Goal: Information Seeking & Learning: Learn about a topic

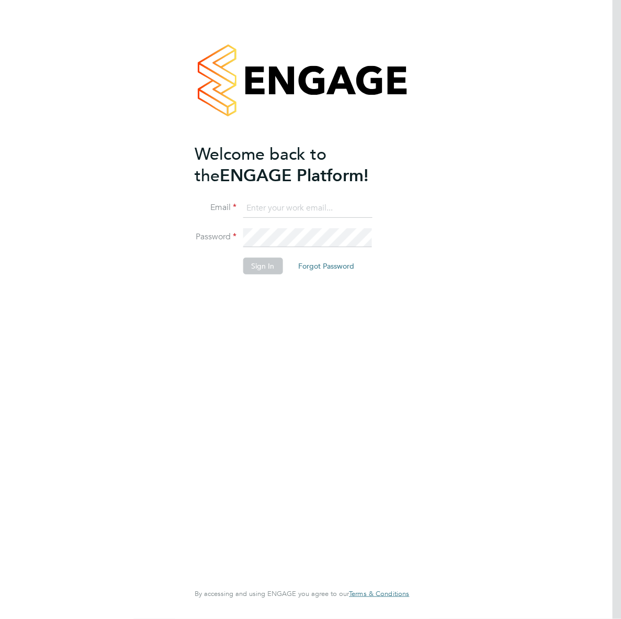
type input "jboulding@protocol.co.uk"
click at [259, 262] on button "Sign In" at bounding box center [263, 266] width 40 height 17
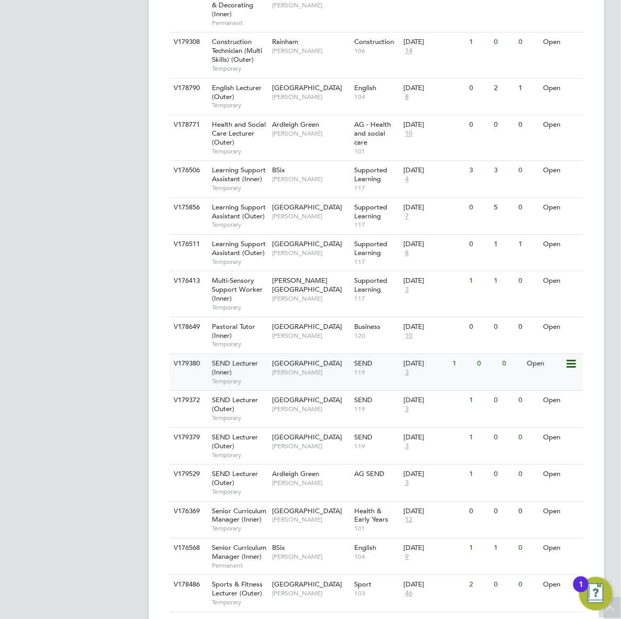
scroll to position [829, 0]
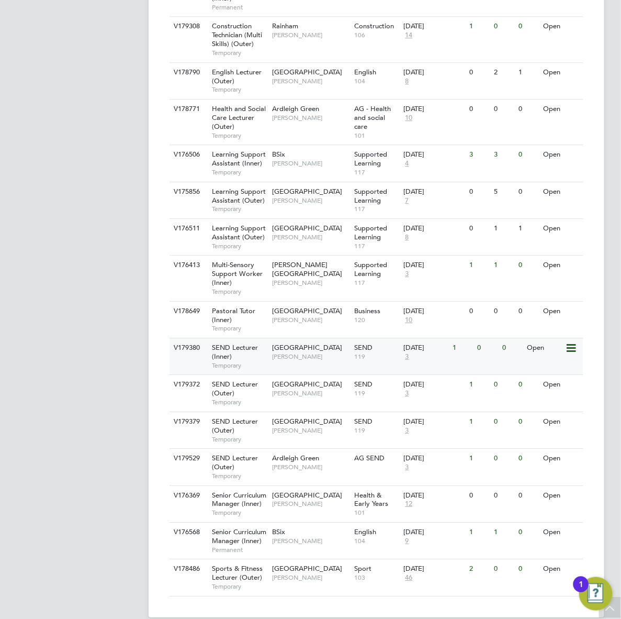
click at [275, 352] on span "Clair Windsor" at bounding box center [310, 356] width 77 height 8
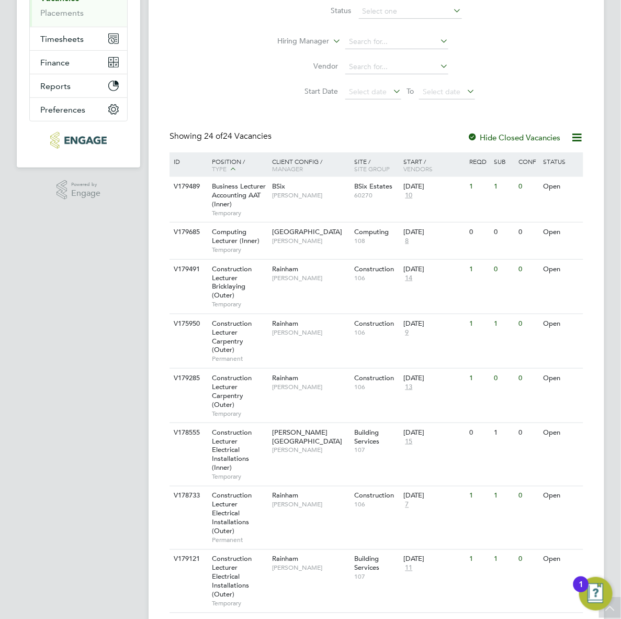
scroll to position [0, 0]
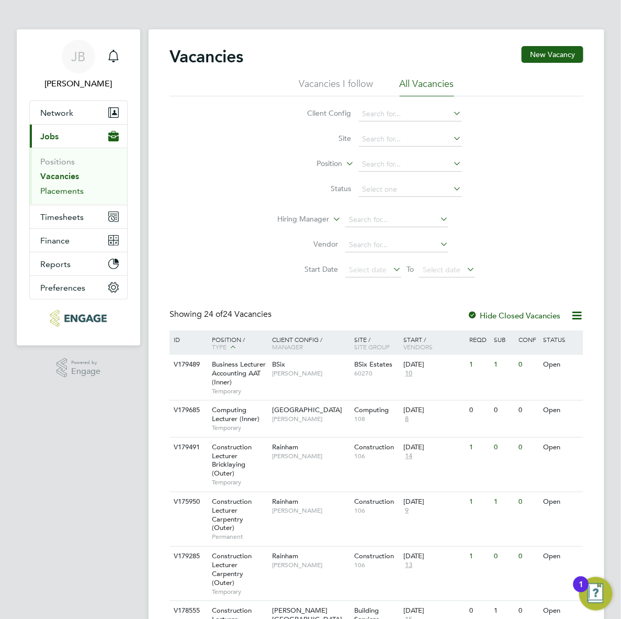
click at [49, 194] on link "Placements" at bounding box center [61, 191] width 43 height 10
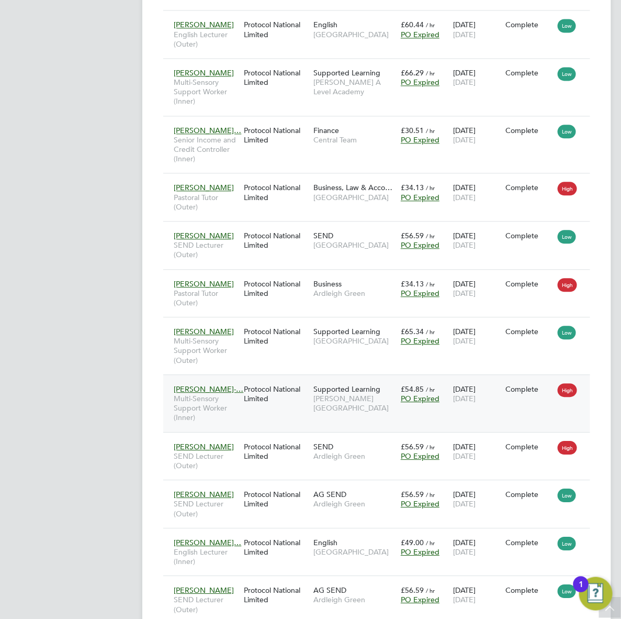
click at [336, 401] on div "[PERSON_NAME]-… Multi-Sensory Support Worker (Inner) Protocol National Limited …" at bounding box center [385, 403] width 445 height 58
click at [356, 384] on span "Supported Learning" at bounding box center [347, 388] width 67 height 9
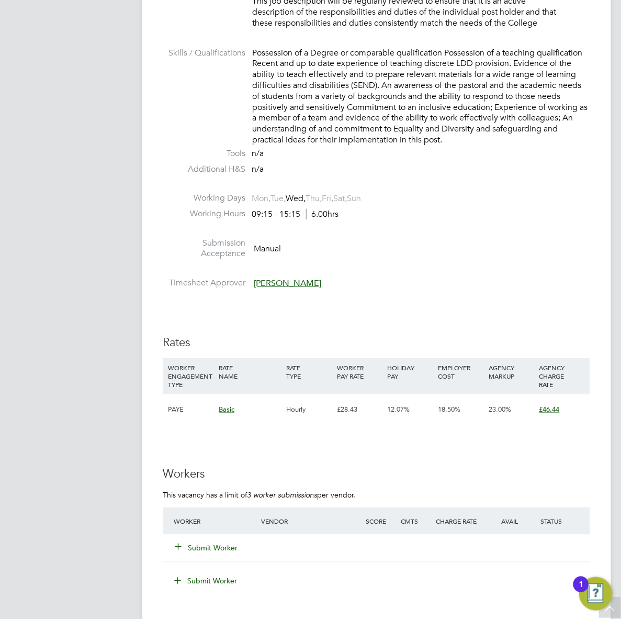
scroll to position [1439, 0]
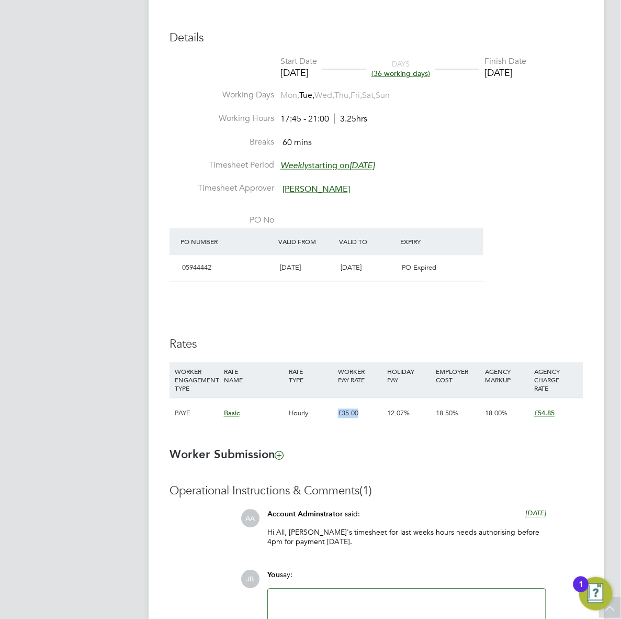
drag, startPoint x: 338, startPoint y: 412, endPoint x: 377, endPoint y: 417, distance: 39.5
click at [377, 417] on div "£35.00" at bounding box center [360, 413] width 49 height 30
drag, startPoint x: 377, startPoint y: 417, endPoint x: 339, endPoint y: 420, distance: 38.4
click at [339, 420] on div "£35.00" at bounding box center [360, 413] width 49 height 30
drag, startPoint x: 336, startPoint y: 412, endPoint x: 353, endPoint y: 417, distance: 18.4
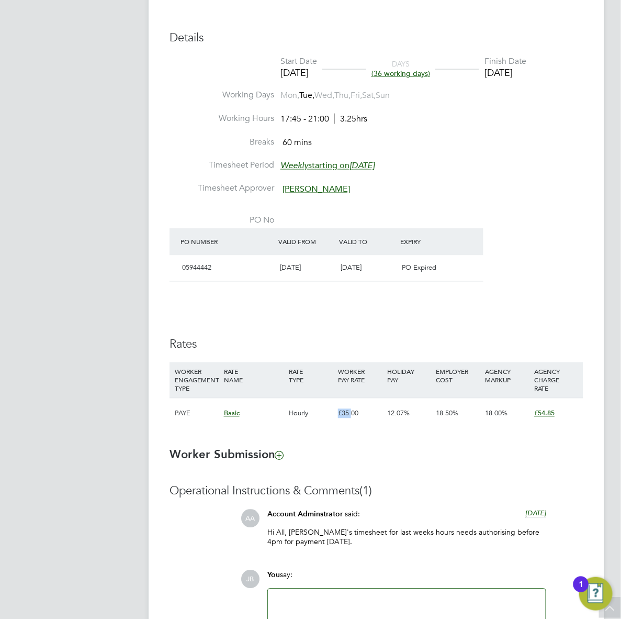
click at [353, 417] on div "£35.00" at bounding box center [360, 413] width 49 height 30
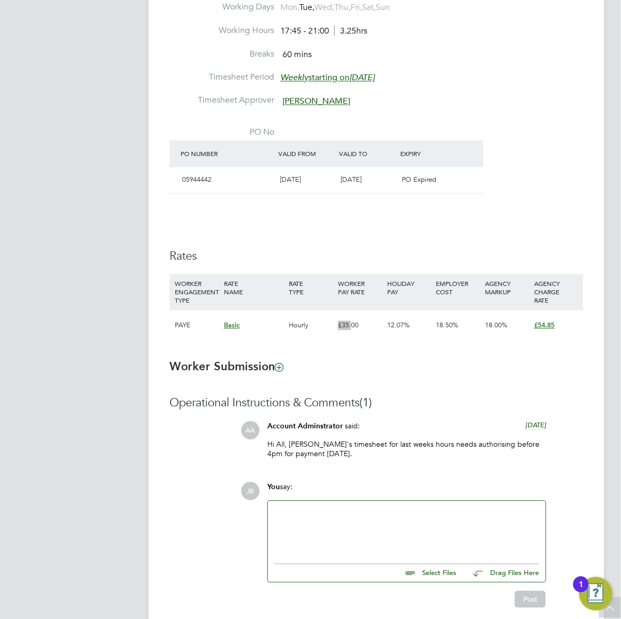
scroll to position [524, 0]
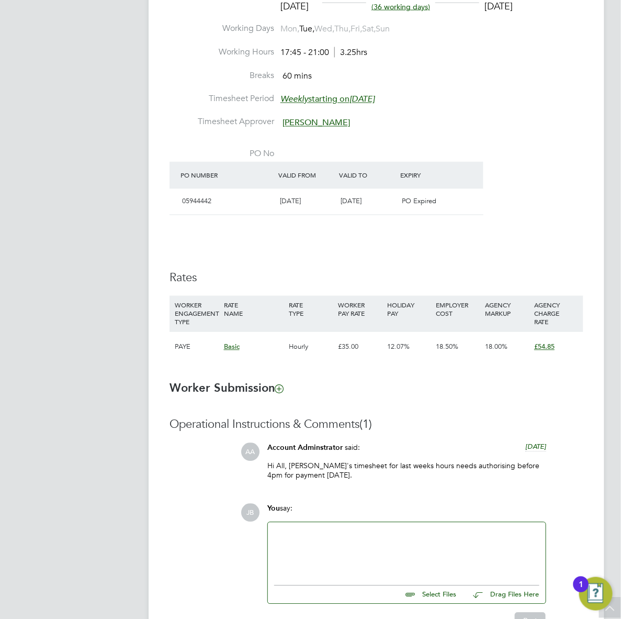
click at [550, 208] on li "PO No PO Number Valid From Valid To Expiry 05944442 26 Aug 2024 27 Jul 2025 PO …" at bounding box center [377, 184] width 414 height 88
click at [384, 263] on div "Details Start Date 25 Oct 2024 DAYS (36 working days) Finish Date 04 Jul 2025 W…" at bounding box center [377, 168] width 414 height 409
click at [228, 388] on b "Worker Submission" at bounding box center [227, 388] width 114 height 14
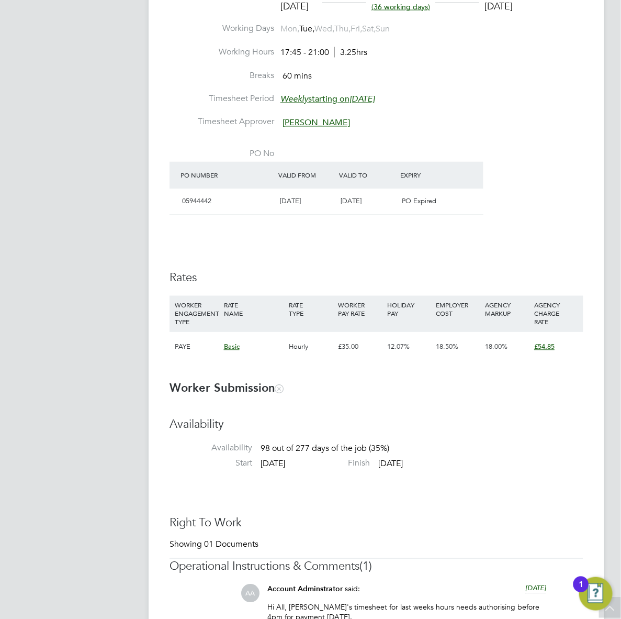
scroll to position [30, 66]
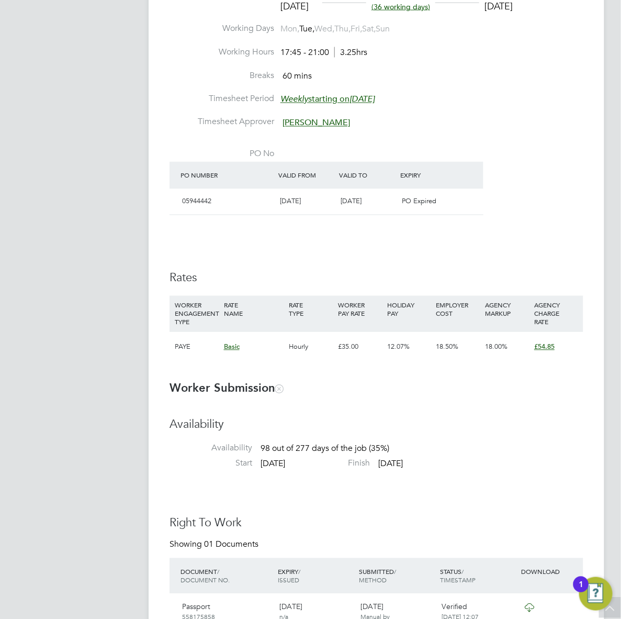
click at [251, 386] on b "Worker Submission" at bounding box center [227, 388] width 114 height 14
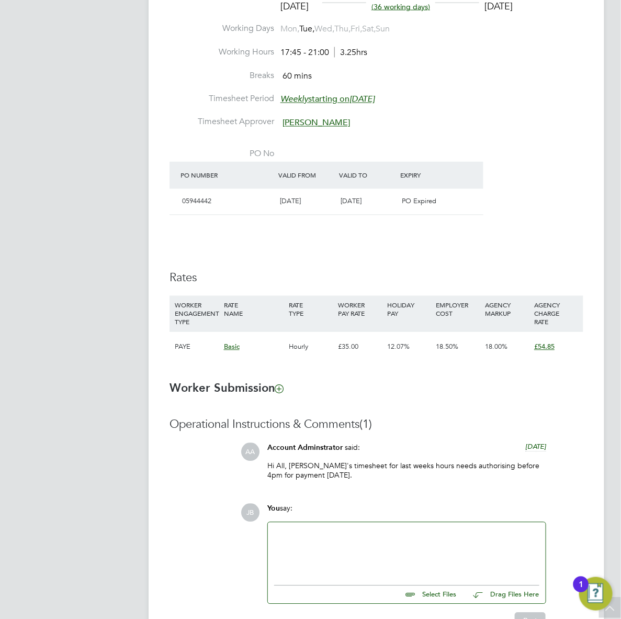
click at [518, 245] on div "Details Start Date 25 Oct 2024 DAYS (36 working days) Finish Date 04 Jul 2025 W…" at bounding box center [377, 168] width 414 height 409
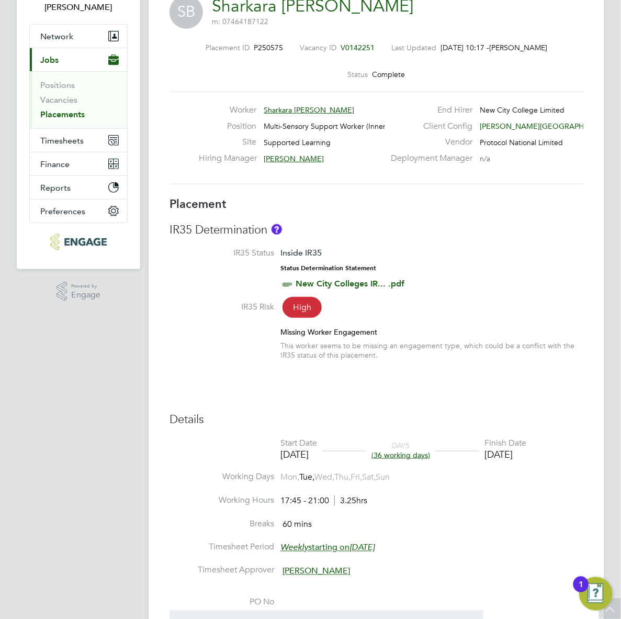
scroll to position [0, 0]
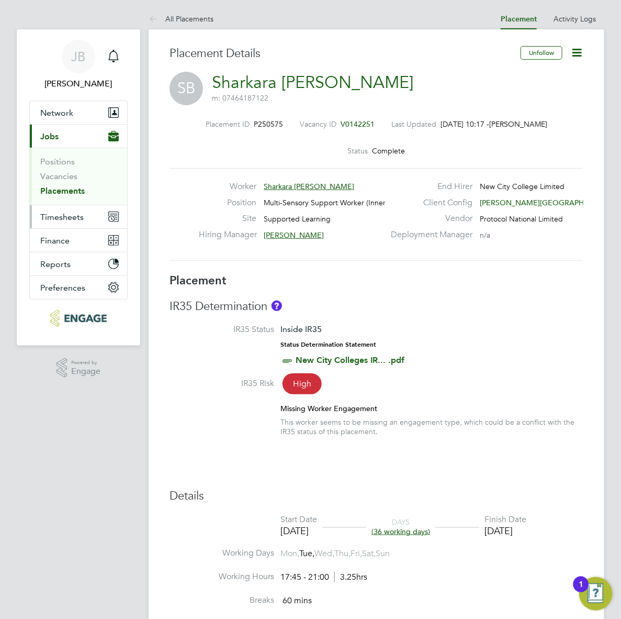
drag, startPoint x: 71, startPoint y: 213, endPoint x: 76, endPoint y: 220, distance: 9.3
click at [71, 213] on span "Timesheets" at bounding box center [61, 217] width 43 height 10
click at [491, 326] on li "IR35 Status Inside IR35 Status Determination Statement New City Colleges IR... …" at bounding box center [377, 350] width 414 height 53
click at [427, 305] on h3 "IR35 Determination" at bounding box center [377, 306] width 414 height 15
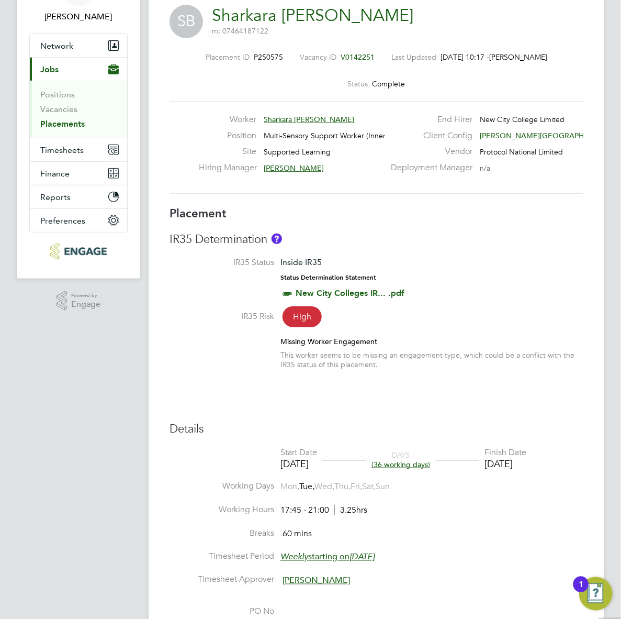
scroll to position [131, 0]
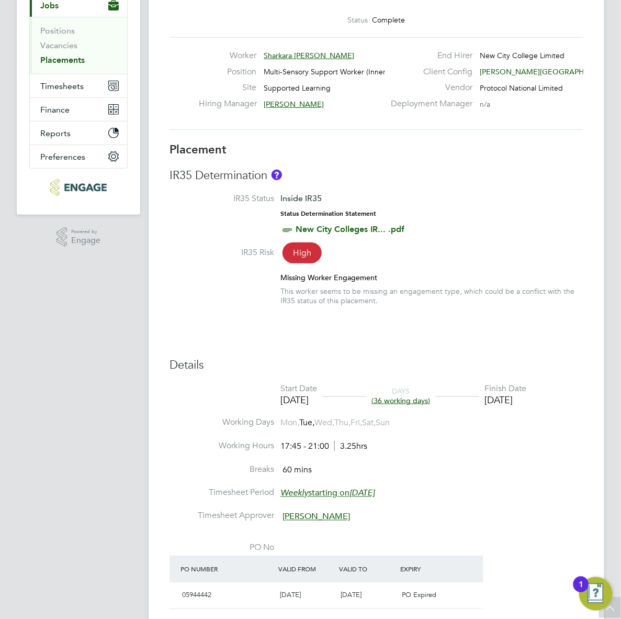
drag, startPoint x: 364, startPoint y: 453, endPoint x: 360, endPoint y: 475, distance: 22.5
click at [360, 475] on li "Breaks 60 mins" at bounding box center [377, 476] width 414 height 24
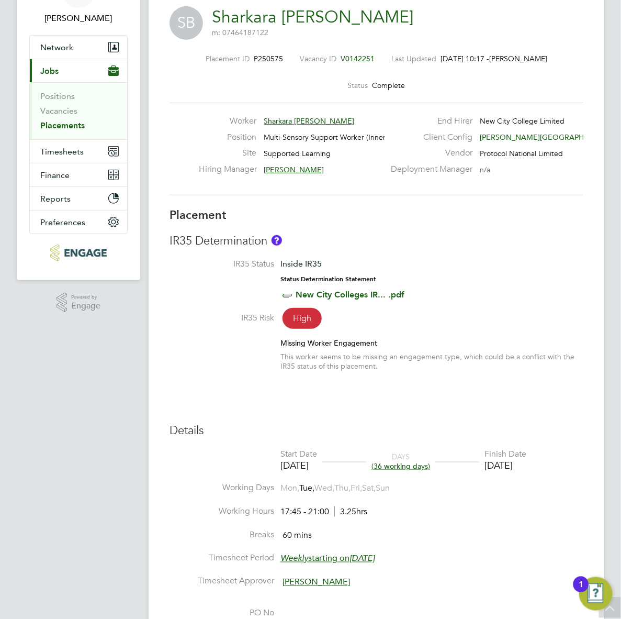
click at [488, 257] on div "IR35 Determination IR35 Status Inside IR35 Status Determination Statement New C…" at bounding box center [377, 307] width 414 height 148
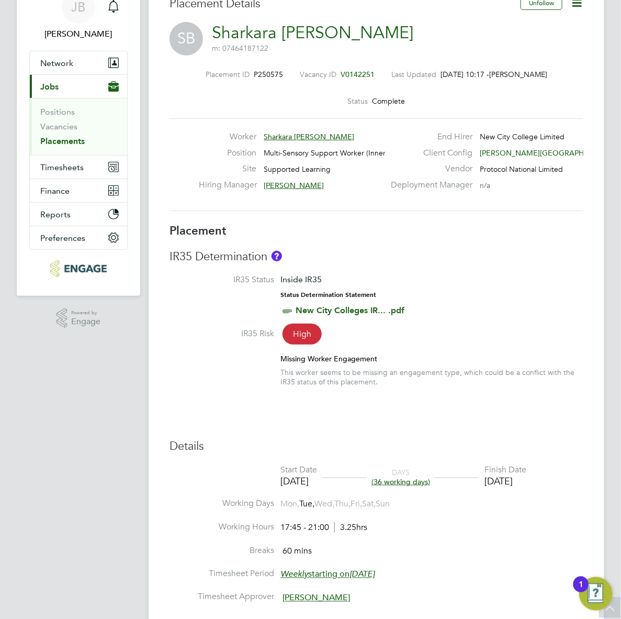
scroll to position [0, 0]
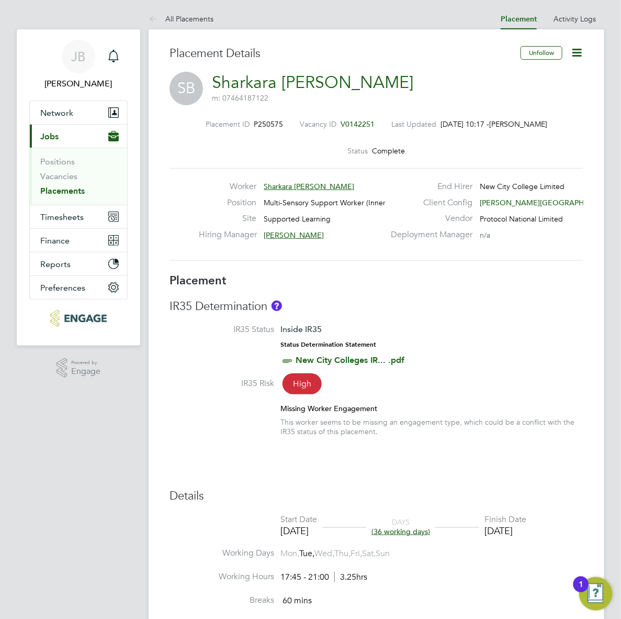
click at [430, 336] on li "IR35 Status Inside IR35 Status Determination Statement New City Colleges IR... …" at bounding box center [377, 350] width 414 height 53
click at [51, 192] on link "Placements" at bounding box center [62, 191] width 44 height 10
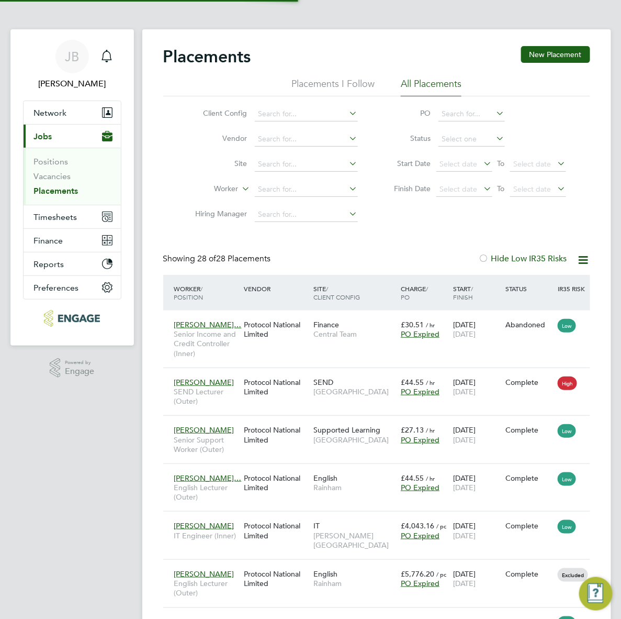
scroll to position [30, 87]
click at [46, 179] on link "Vacancies" at bounding box center [52, 176] width 37 height 10
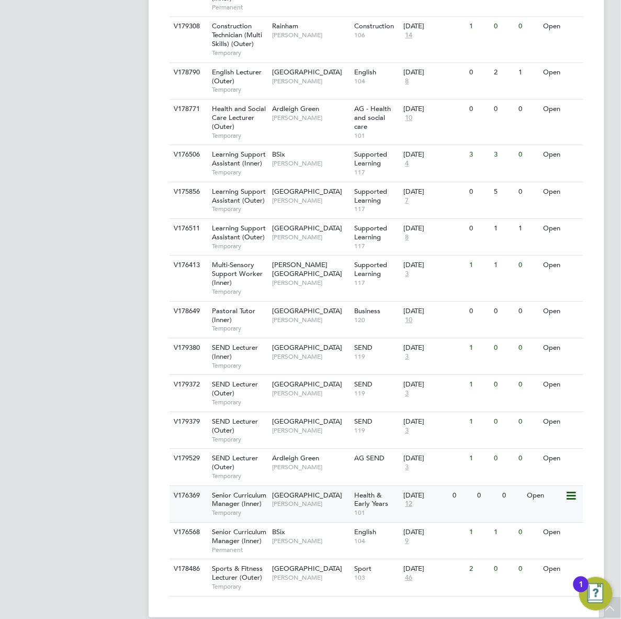
click at [305, 499] on span "[PERSON_NAME]" at bounding box center [310, 503] width 77 height 8
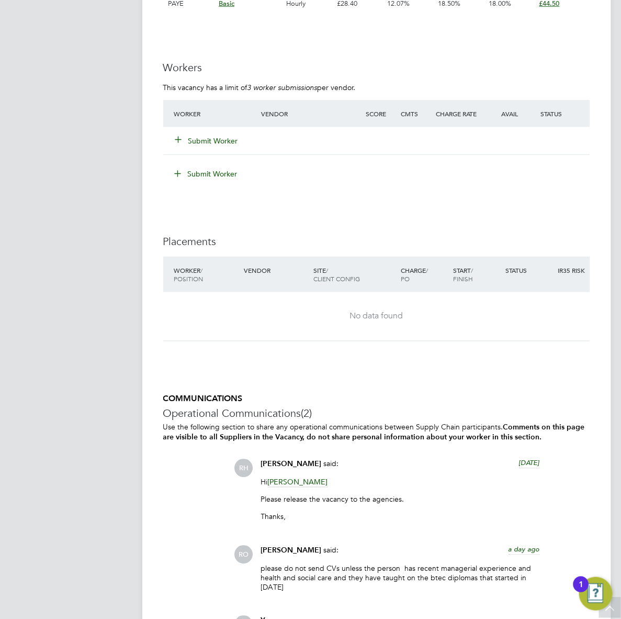
scroll to position [1701, 0]
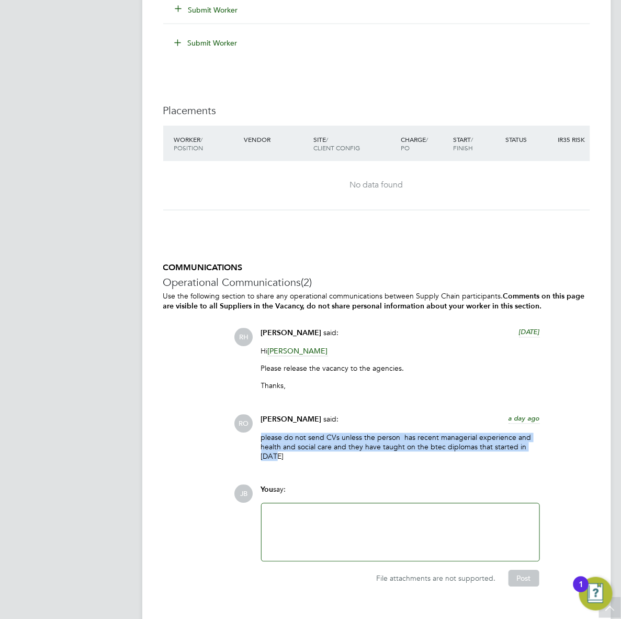
drag, startPoint x: 382, startPoint y: 435, endPoint x: 263, endPoint y: 412, distance: 121.4
click at [263, 433] on p "please do not send CVs unless the person has recent managerial experience and h…" at bounding box center [400, 447] width 279 height 29
drag, startPoint x: 263, startPoint y: 412, endPoint x: 286, endPoint y: 418, distance: 24.1
copy p "please do not send CVs unless the person has recent managerial experience and h…"
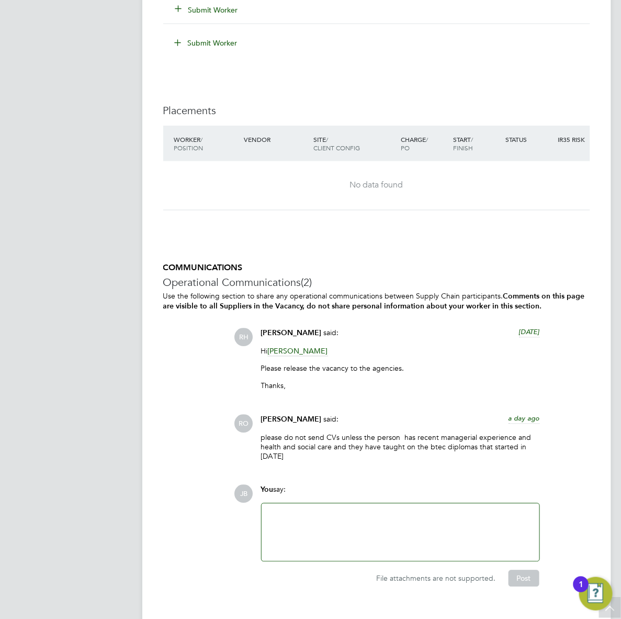
drag, startPoint x: 151, startPoint y: 407, endPoint x: 159, endPoint y: 403, distance: 8.7
click at [501, 364] on p "Please release the vacancy to the agencies." at bounding box center [400, 368] width 279 height 9
drag, startPoint x: 144, startPoint y: 192, endPoint x: 136, endPoint y: 207, distance: 17.3
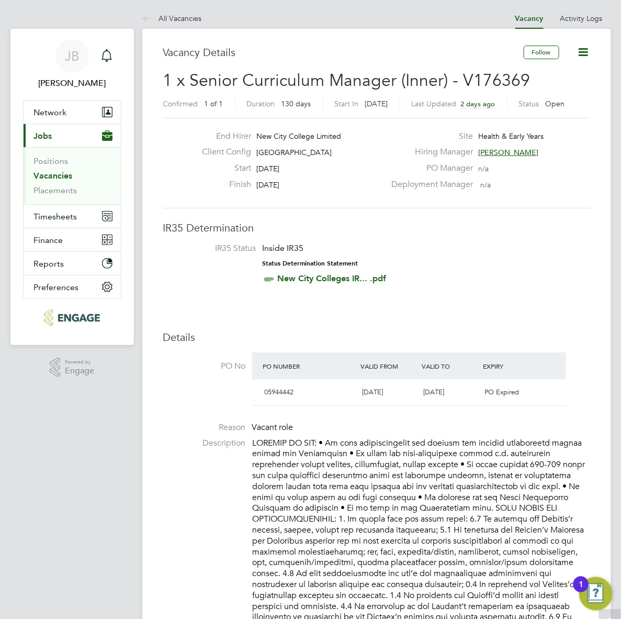
scroll to position [0, 0]
click at [53, 195] on link "Placements" at bounding box center [55, 191] width 43 height 10
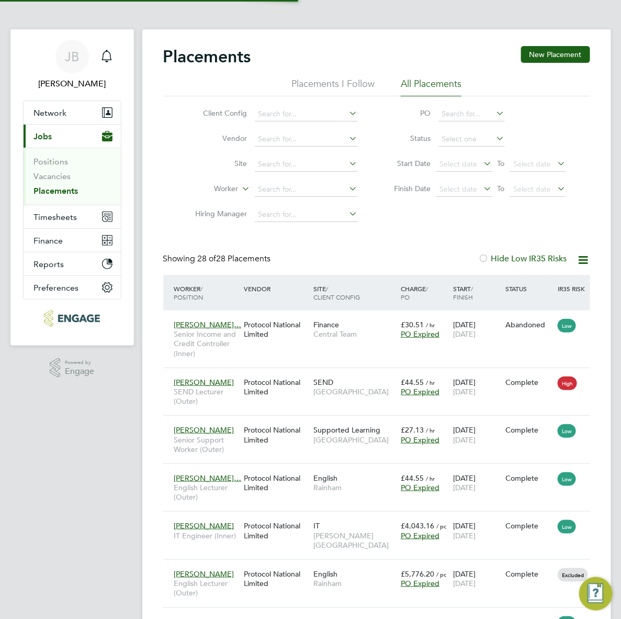
scroll to position [30, 87]
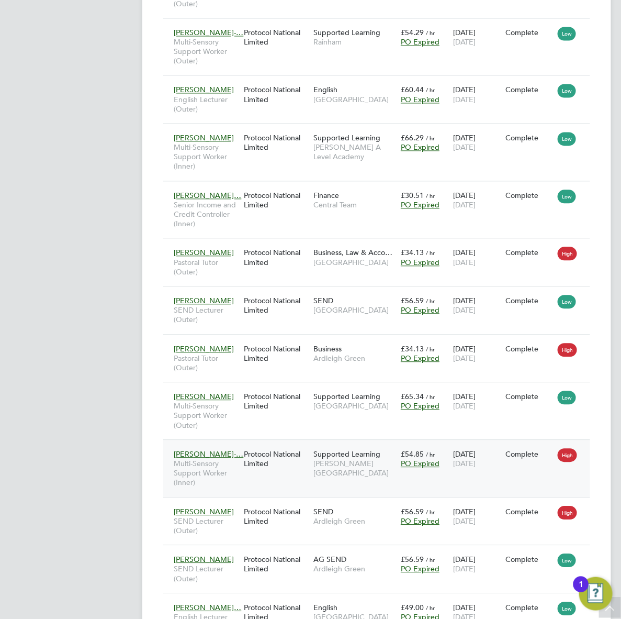
click at [305, 449] on div "Protocol National Limited" at bounding box center [276, 458] width 70 height 29
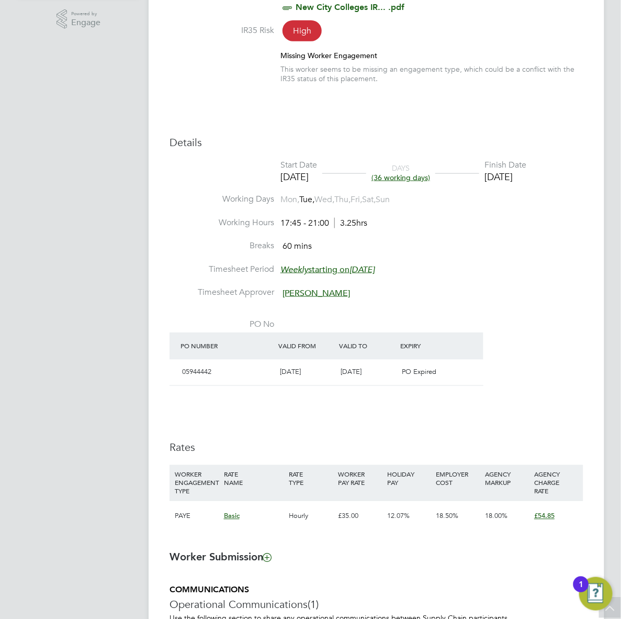
drag, startPoint x: 285, startPoint y: 223, endPoint x: 335, endPoint y: 223, distance: 49.7
click at [335, 223] on div "17:45 - 21:00 3.25hrs" at bounding box center [324, 223] width 87 height 11
drag, startPoint x: 335, startPoint y: 223, endPoint x: 373, endPoint y: 218, distance: 38.0
click at [369, 216] on li "Working Days Mon, Tue, Wed, Thu, Fri, Sat, Sun" at bounding box center [377, 206] width 414 height 24
drag, startPoint x: 372, startPoint y: 224, endPoint x: 336, endPoint y: 224, distance: 35.6
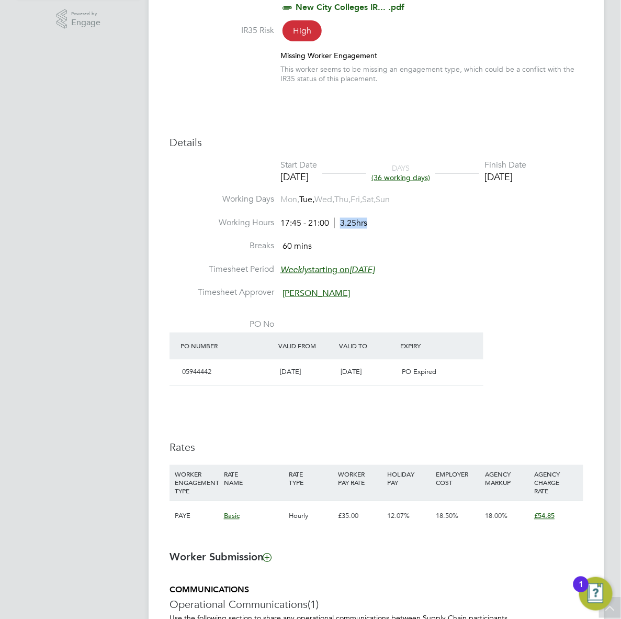
click at [336, 224] on li "Working Hours 17:45 - 21:00 3.25hrs" at bounding box center [377, 229] width 414 height 24
drag, startPoint x: 336, startPoint y: 224, endPoint x: 351, endPoint y: 247, distance: 27.1
click at [351, 247] on li "Breaks 60 mins" at bounding box center [377, 252] width 414 height 24
drag, startPoint x: 384, startPoint y: 221, endPoint x: 343, endPoint y: 220, distance: 40.3
click at [338, 217] on li "Working Hours 17:45 - 21:00 3.25hrs" at bounding box center [377, 229] width 414 height 24
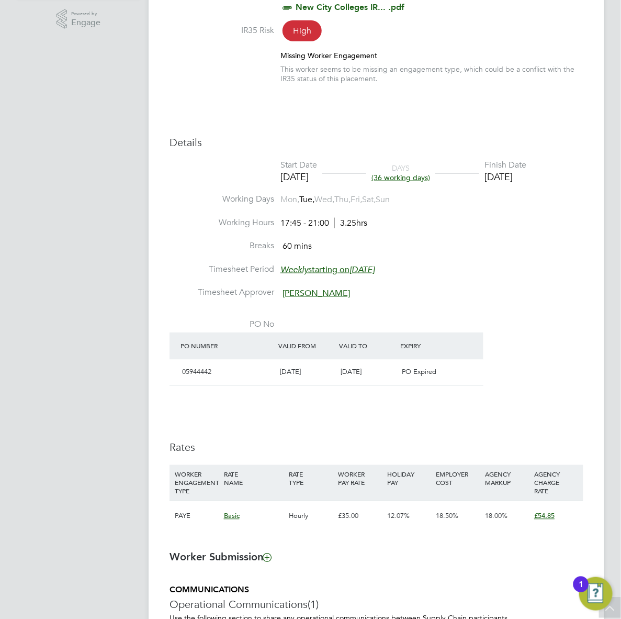
drag, startPoint x: 343, startPoint y: 220, endPoint x: 380, endPoint y: 241, distance: 42.5
click at [380, 244] on li "Breaks 60 mins" at bounding box center [377, 252] width 414 height 24
drag, startPoint x: 364, startPoint y: 228, endPoint x: 338, endPoint y: 228, distance: 26.7
click at [338, 228] on li "Working Hours 17:45 - 21:00 3.25hrs" at bounding box center [377, 229] width 414 height 24
click at [165, 277] on div "Placement Details Unfollow SB Sharkara Bellot-Hodges m: 07464187122 Placement I…" at bounding box center [377, 272] width 456 height 1182
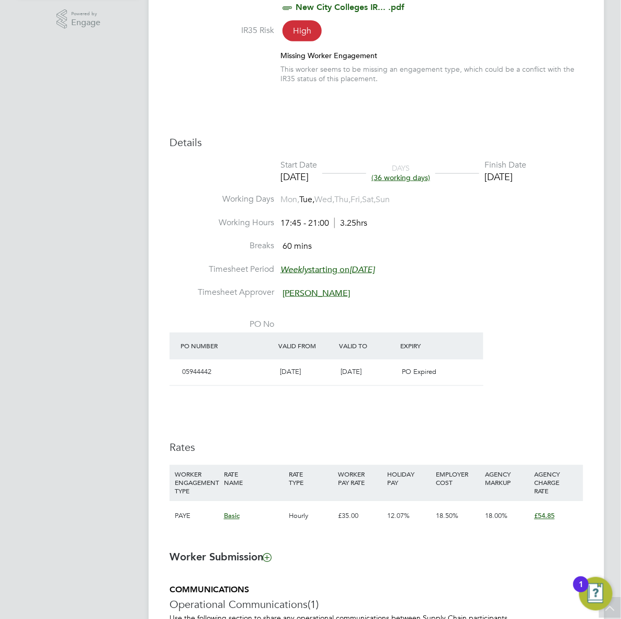
click at [330, 409] on div "Details Start Date 25 Oct 2024 DAYS (36 working days) Finish Date 04 Jul 2025 W…" at bounding box center [377, 339] width 414 height 406
click at [479, 419] on div "Details Start Date 25 Oct 2024 DAYS (36 working days) Finish Date 04 Jul 2025 W…" at bounding box center [377, 339] width 414 height 406
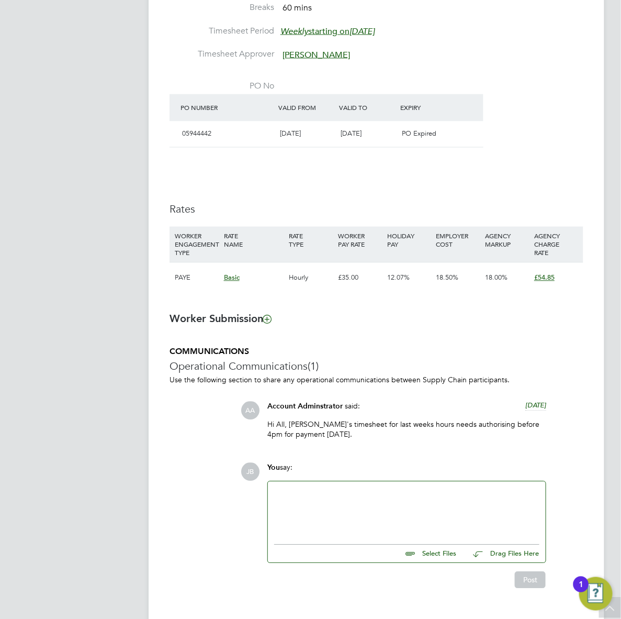
scroll to position [610, 0]
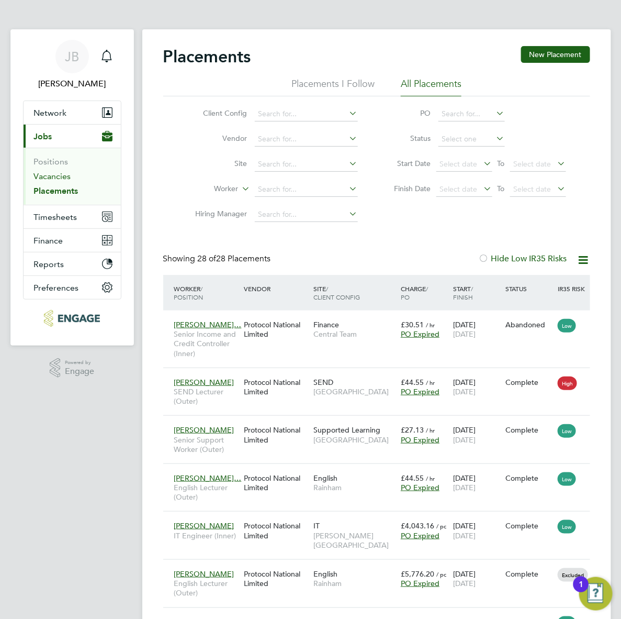
click at [57, 174] on link "Vacancies" at bounding box center [52, 176] width 37 height 10
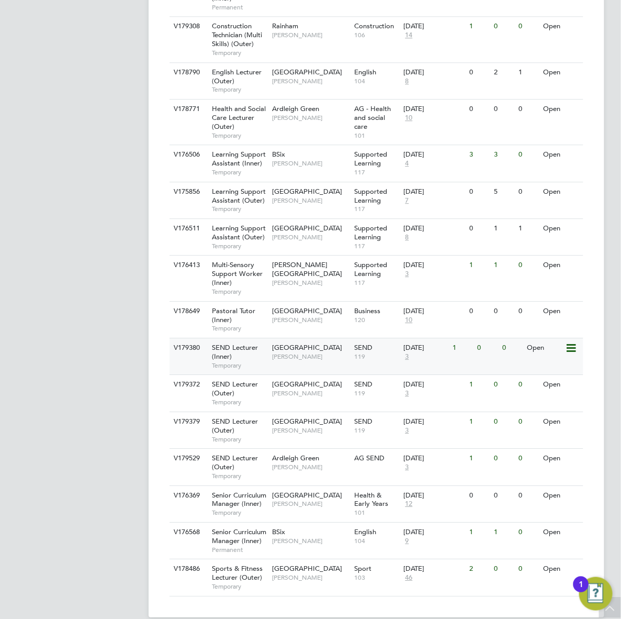
click at [337, 351] on div "V179380 SEND Lecturer (Inner) Temporary Tower Hamlets Campus Clair Windsor SEND…" at bounding box center [377, 356] width 414 height 37
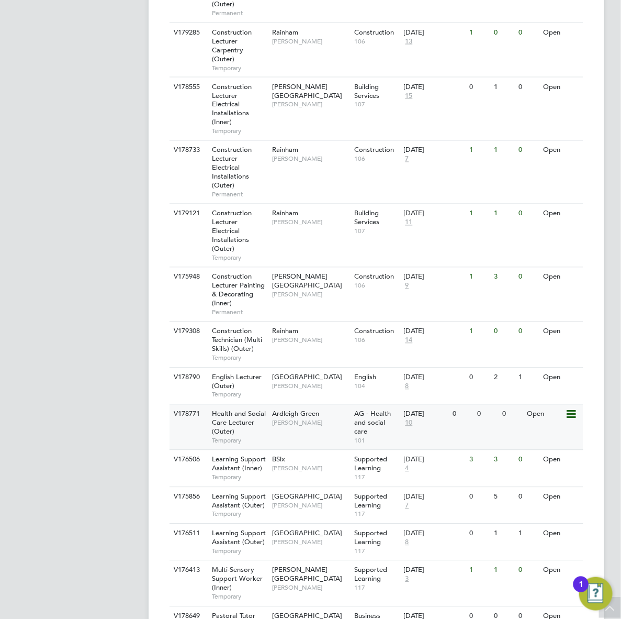
scroll to position [501, 0]
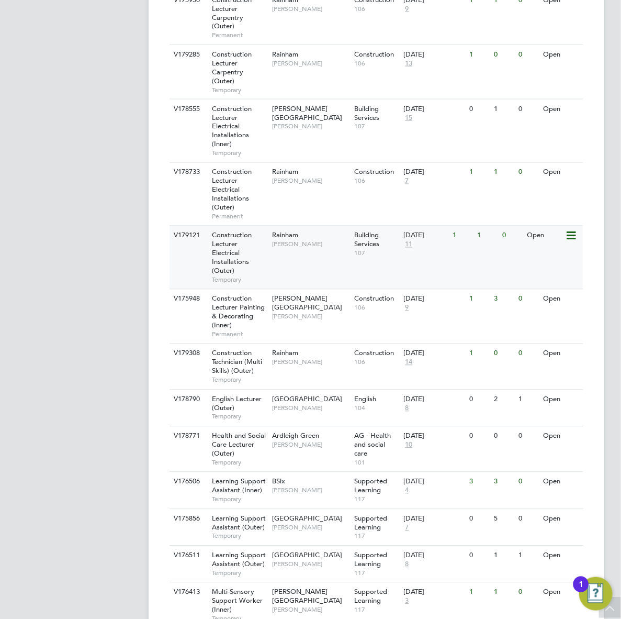
click at [334, 240] on span "[PERSON_NAME]" at bounding box center [310, 244] width 77 height 8
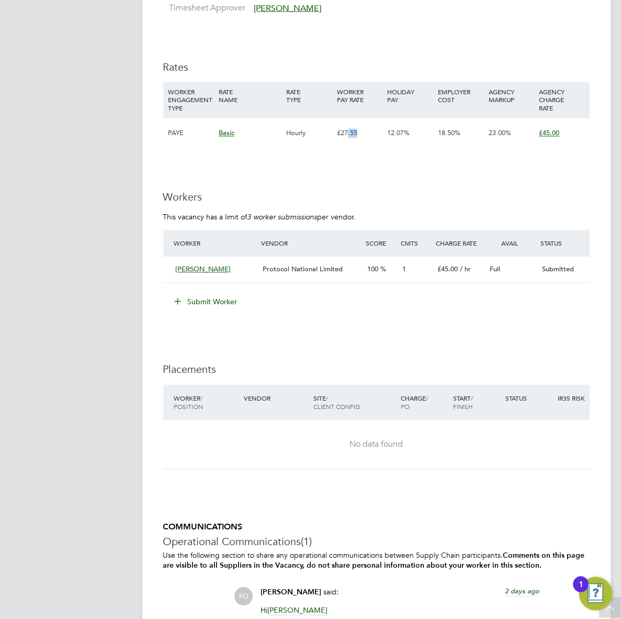
drag, startPoint x: 348, startPoint y: 138, endPoint x: 370, endPoint y: 137, distance: 22.0
click at [371, 137] on div "£27.55" at bounding box center [359, 133] width 51 height 30
drag, startPoint x: 370, startPoint y: 137, endPoint x: 386, endPoint y: 165, distance: 32.3
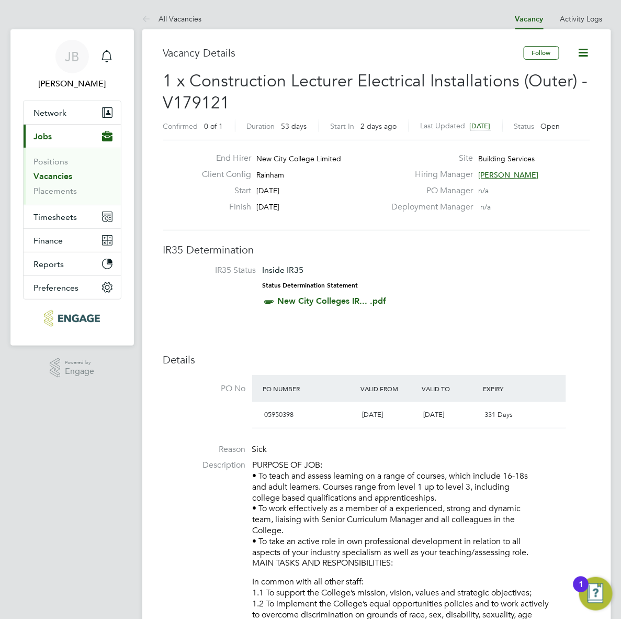
click at [156, 21] on link "All Vacancies" at bounding box center [172, 18] width 60 height 9
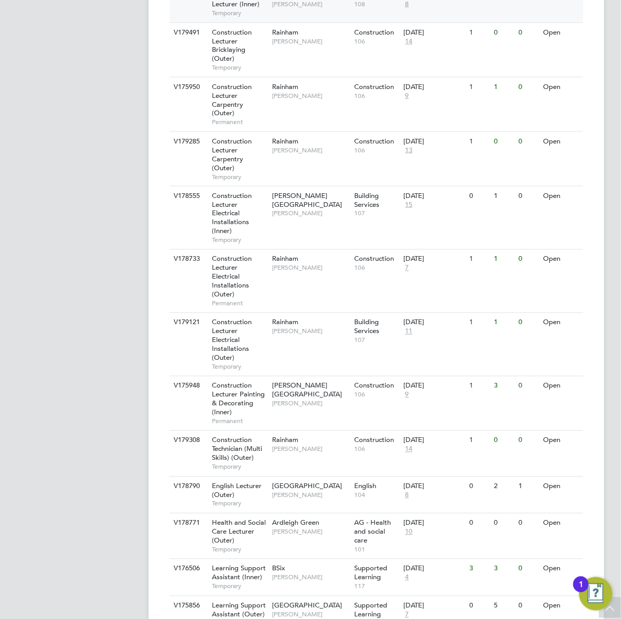
scroll to position [523, 0]
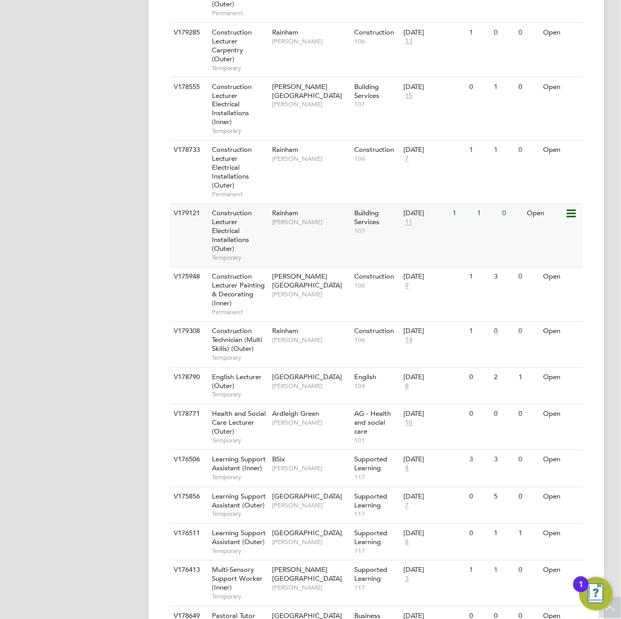
click at [244, 222] on span "Construction Lecturer Electrical Installations (Outer)" at bounding box center [232, 231] width 40 height 44
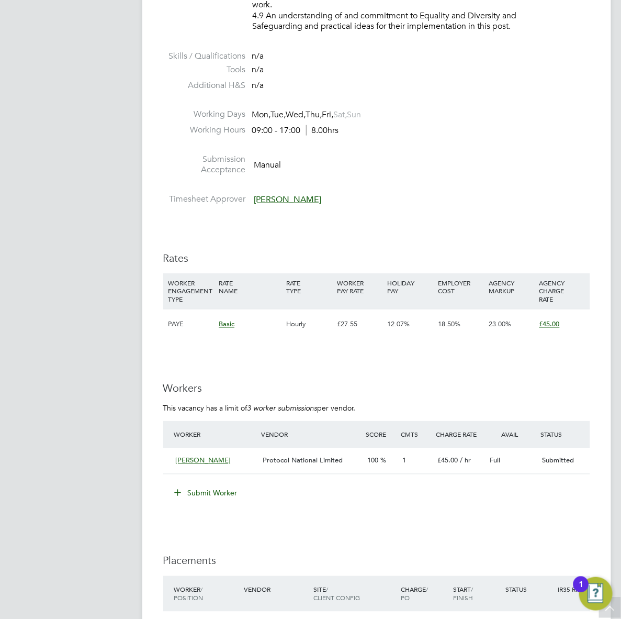
scroll to position [1505, 0]
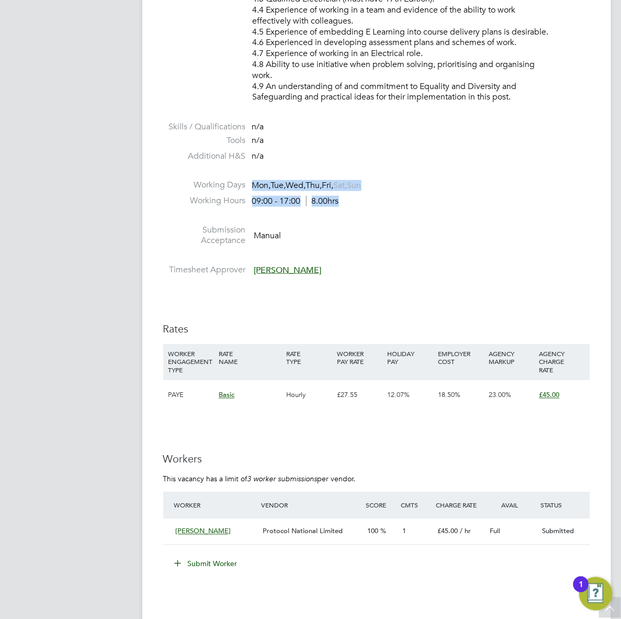
drag, startPoint x: 250, startPoint y: 181, endPoint x: 363, endPoint y: 204, distance: 114.9
drag, startPoint x: 363, startPoint y: 204, endPoint x: 378, endPoint y: 239, distance: 38.4
click at [378, 239] on li "Submission Acceptance Manual" at bounding box center [376, 238] width 427 height 27
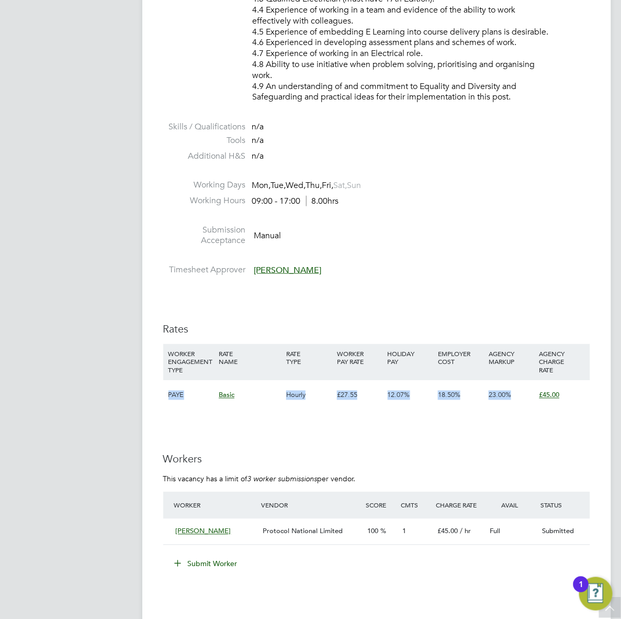
drag, startPoint x: 177, startPoint y: 393, endPoint x: 577, endPoint y: 403, distance: 400.5
drag, startPoint x: 577, startPoint y: 403, endPoint x: 521, endPoint y: 461, distance: 80.3
click at [522, 461] on h3 "Workers" at bounding box center [376, 459] width 427 height 14
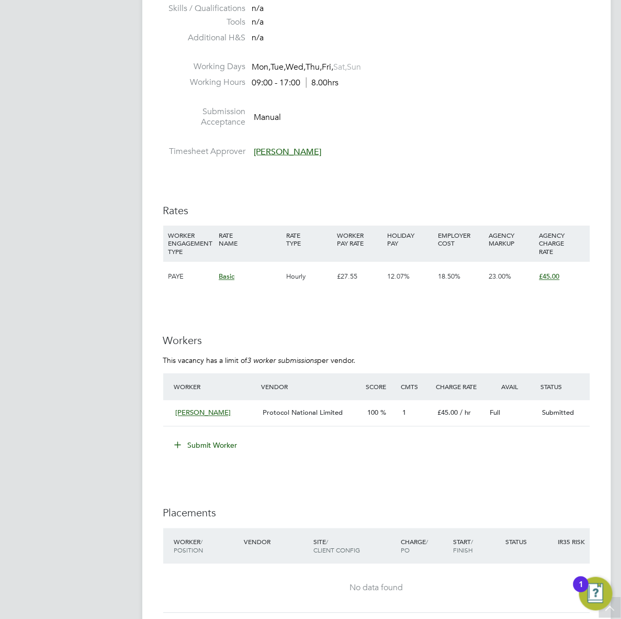
scroll to position [1636, 0]
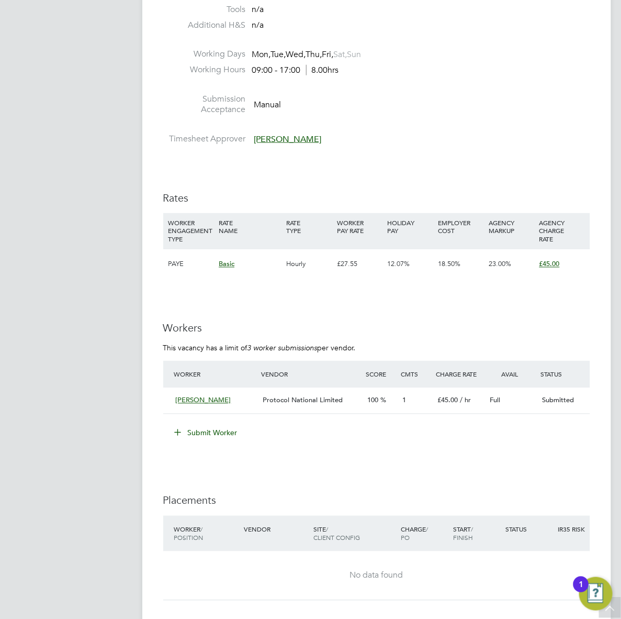
click at [206, 427] on button "Submit Worker" at bounding box center [206, 433] width 79 height 17
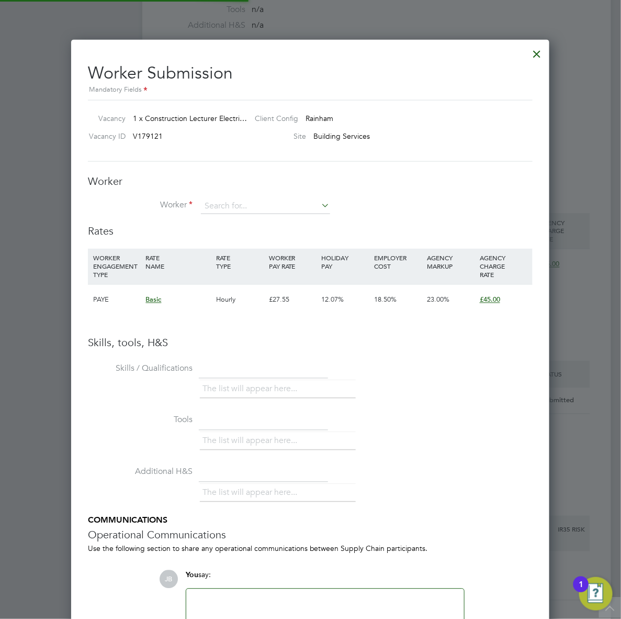
scroll to position [30, 71]
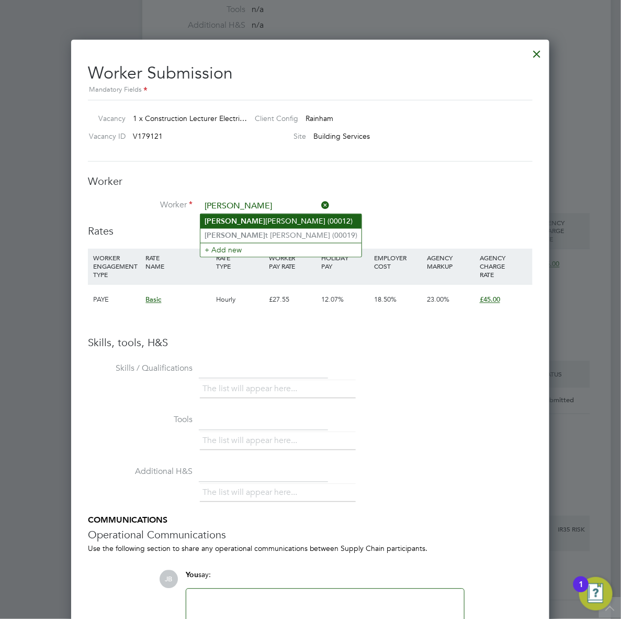
click at [236, 220] on li "Julie Bates (00012)" at bounding box center [280, 221] width 161 height 14
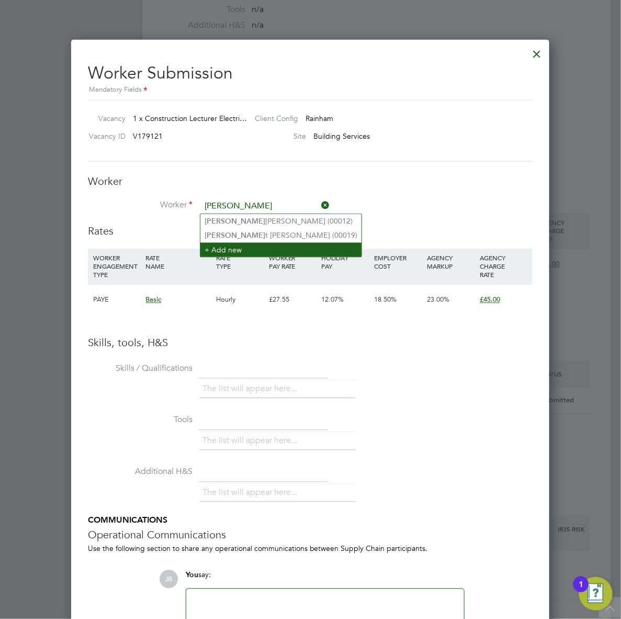
type input "Julie Bates (00012)"
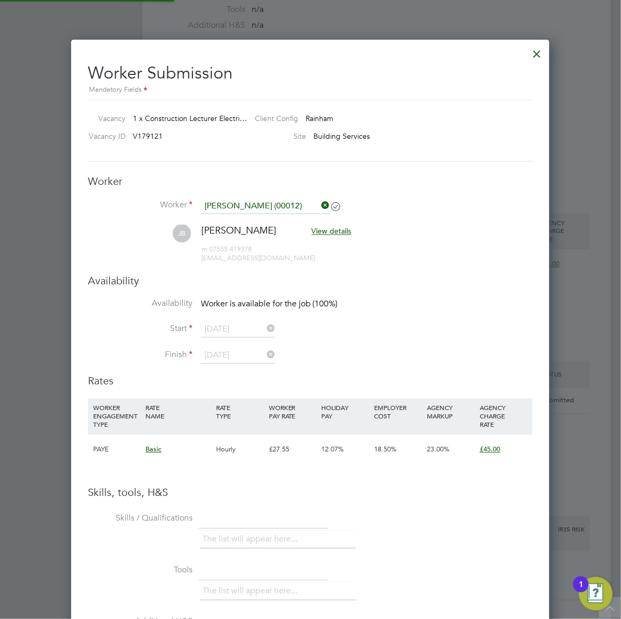
scroll to position [0, 5]
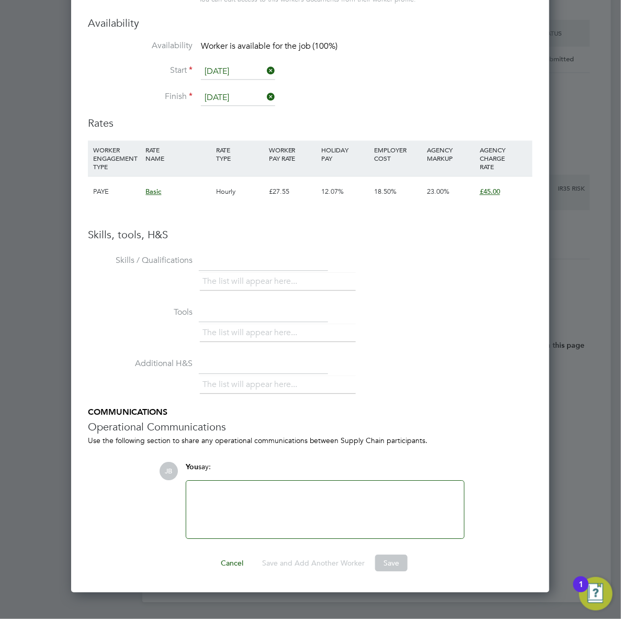
click at [387, 192] on span "18.50%" at bounding box center [385, 191] width 23 height 9
click at [119, 175] on div "WORKER ENGAGEMENT TYPE RATE NAME RATE TYPE WORKER PAY RATE HOLIDAY PAY EMPLOYER…" at bounding box center [310, 173] width 445 height 66
drag, startPoint x: 119, startPoint y: 175, endPoint x: 286, endPoint y: 192, distance: 167.8
click at [286, 189] on div "£27.55" at bounding box center [292, 191] width 53 height 30
click at [525, 192] on div "£45.00" at bounding box center [503, 191] width 53 height 30
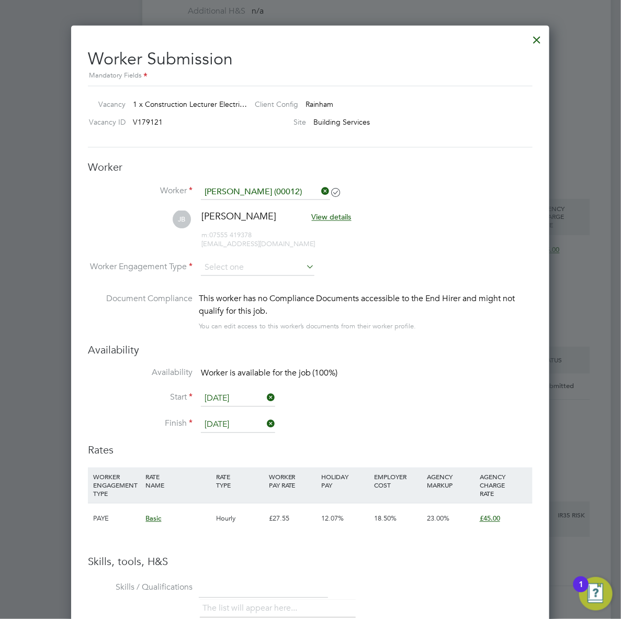
click at [598, 48] on div at bounding box center [310, 309] width 621 height 619
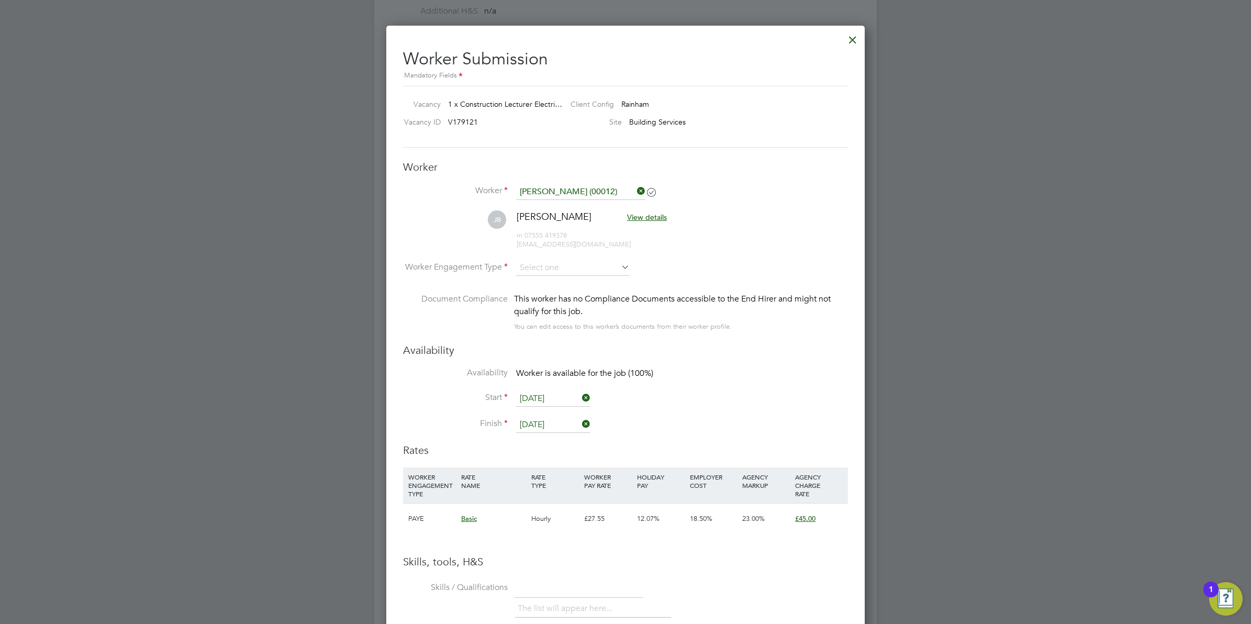
click at [621, 190] on icon at bounding box center [635, 191] width 0 height 15
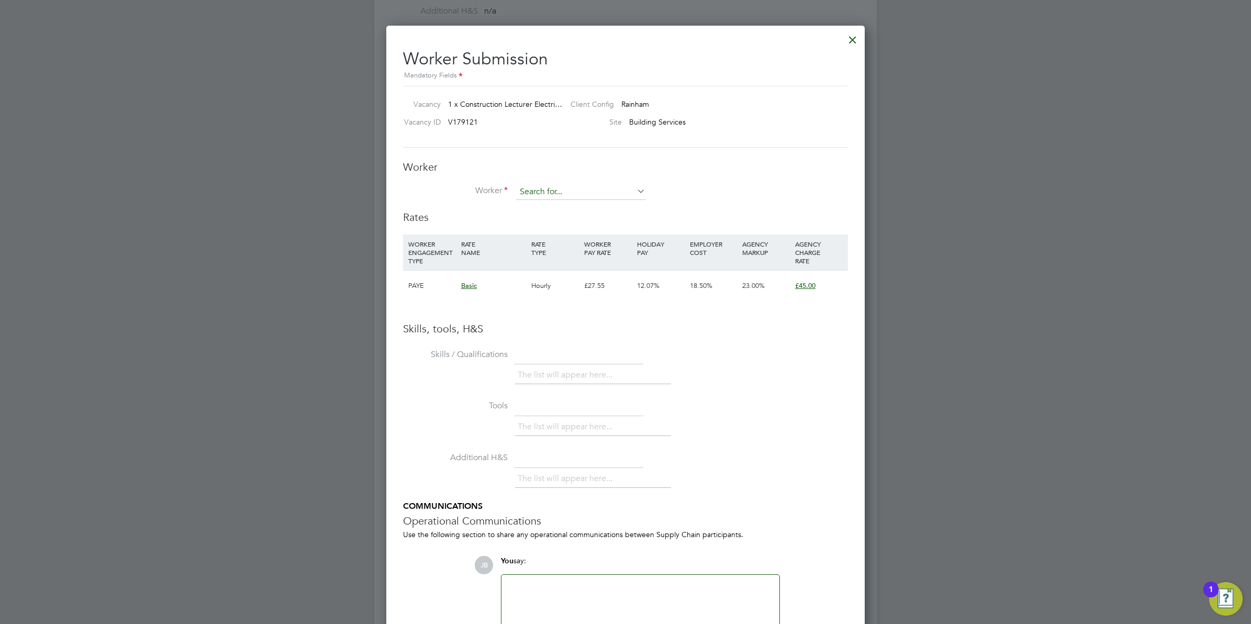
click at [542, 189] on input at bounding box center [580, 192] width 129 height 16
click at [524, 226] on li "Ali Mustafa (12321423)" at bounding box center [600, 222] width 169 height 14
type input "Ali Mustafa (12321423)"
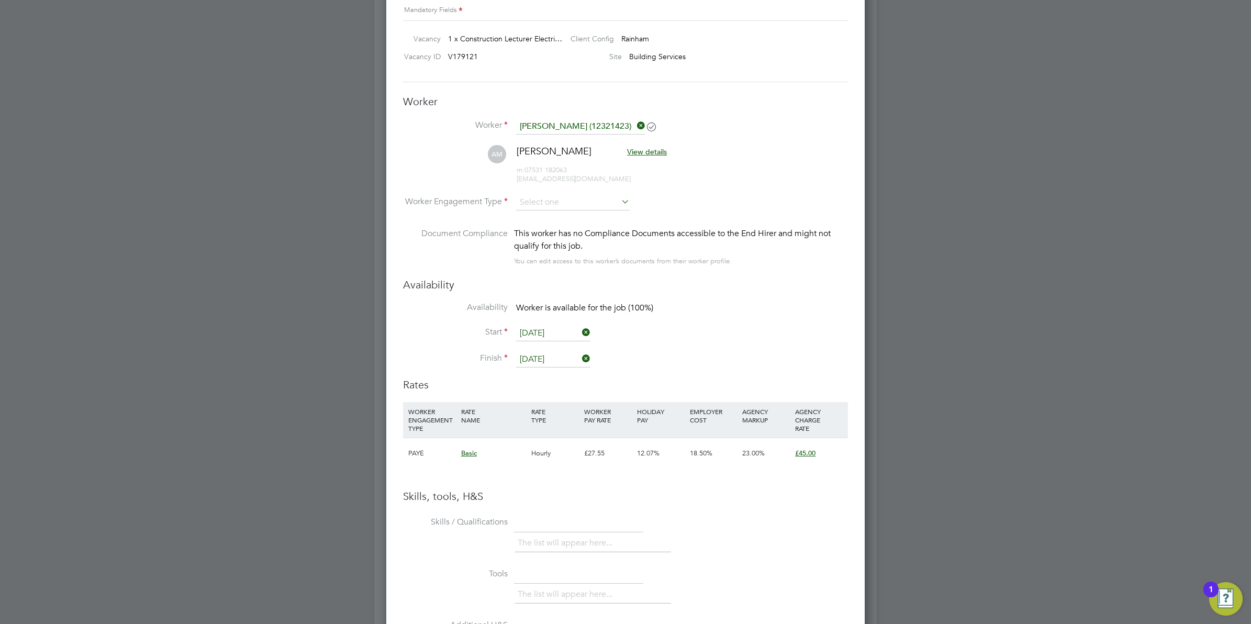
click at [621, 449] on span "£45.00" at bounding box center [805, 453] width 20 height 9
click at [582, 463] on div "£27.55" at bounding box center [608, 453] width 53 height 30
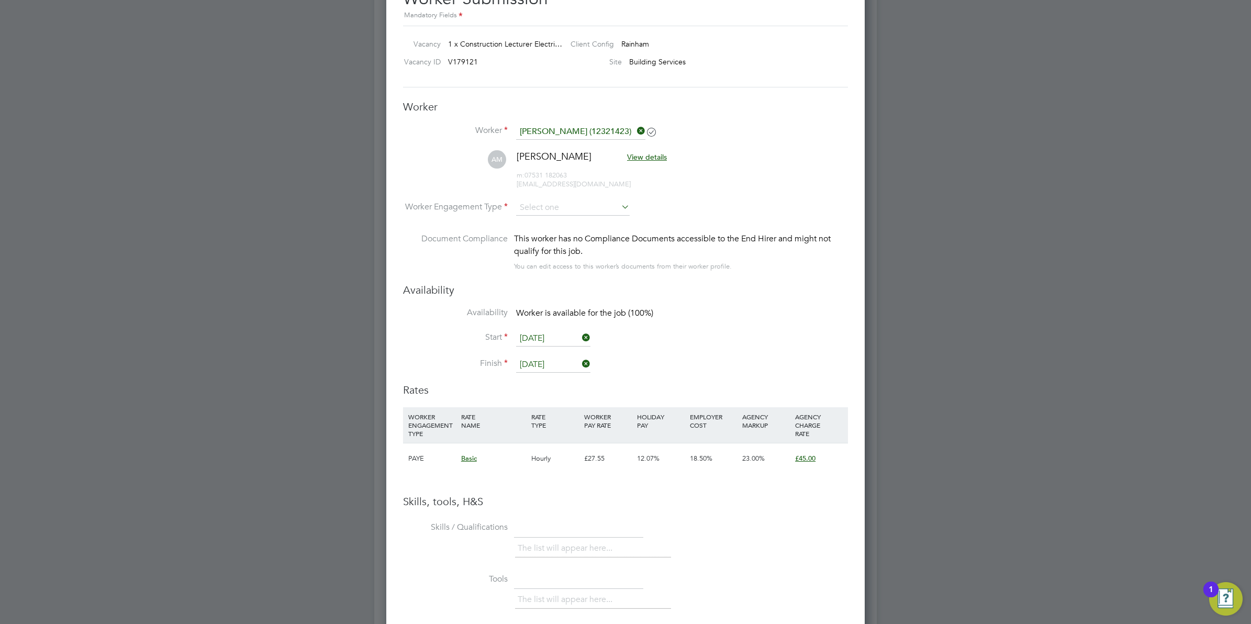
click at [619, 210] on icon at bounding box center [619, 206] width 0 height 15
click at [602, 204] on input at bounding box center [573, 208] width 114 height 16
click at [579, 237] on li "PAYE" at bounding box center [573, 237] width 115 height 14
type input "PAYE"
drag, startPoint x: 820, startPoint y: 459, endPoint x: 815, endPoint y: 509, distance: 50.5
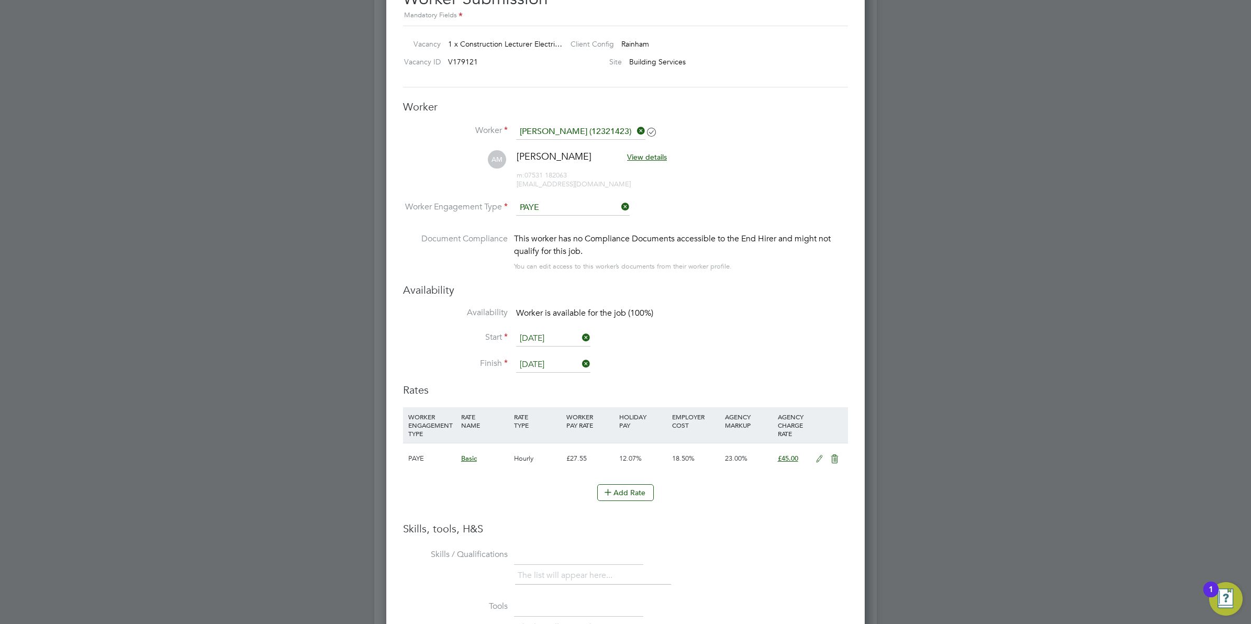
click at [621, 509] on ul "WORKER ENGAGEMENT TYPE RATE NAME RATE TYPE WORKER PAY RATE HOLIDAY PAY EMPLOYER…" at bounding box center [625, 459] width 445 height 104
click at [621, 456] on icon at bounding box center [819, 459] width 13 height 8
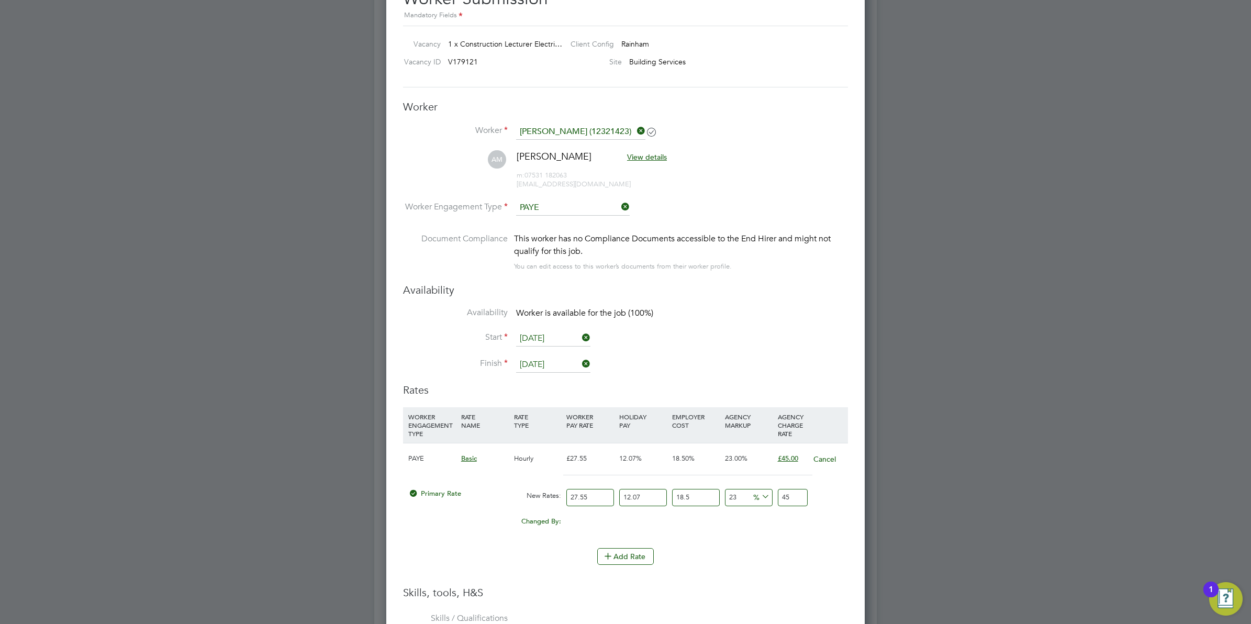
drag, startPoint x: 590, startPoint y: 496, endPoint x: 499, endPoint y: 469, distance: 94.9
click at [504, 472] on div "PAYE Basic Hourly £27.55 12.07% 18.50% 23.00% £45.00 Cancel Primary Rate New Ra…" at bounding box center [625, 490] width 445 height 95
type input "5"
type input "8.167381425"
type input "50"
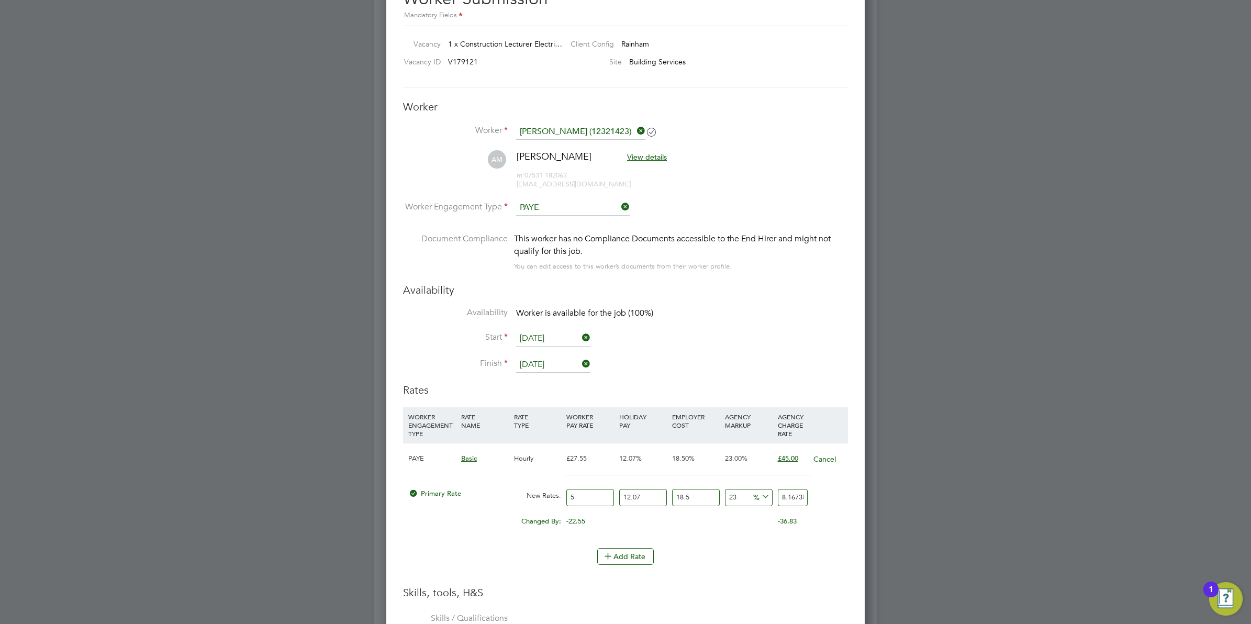
type input "81.67381425"
type input "50"
click at [621, 560] on div "Add Rate" at bounding box center [625, 556] width 445 height 17
drag, startPoint x: 530, startPoint y: 520, endPoint x: 592, endPoint y: 521, distance: 61.8
click at [592, 521] on div "Changed By: 22.45 0.00 0.00 0.00 6.859551975 36.67" at bounding box center [625, 524] width 445 height 26
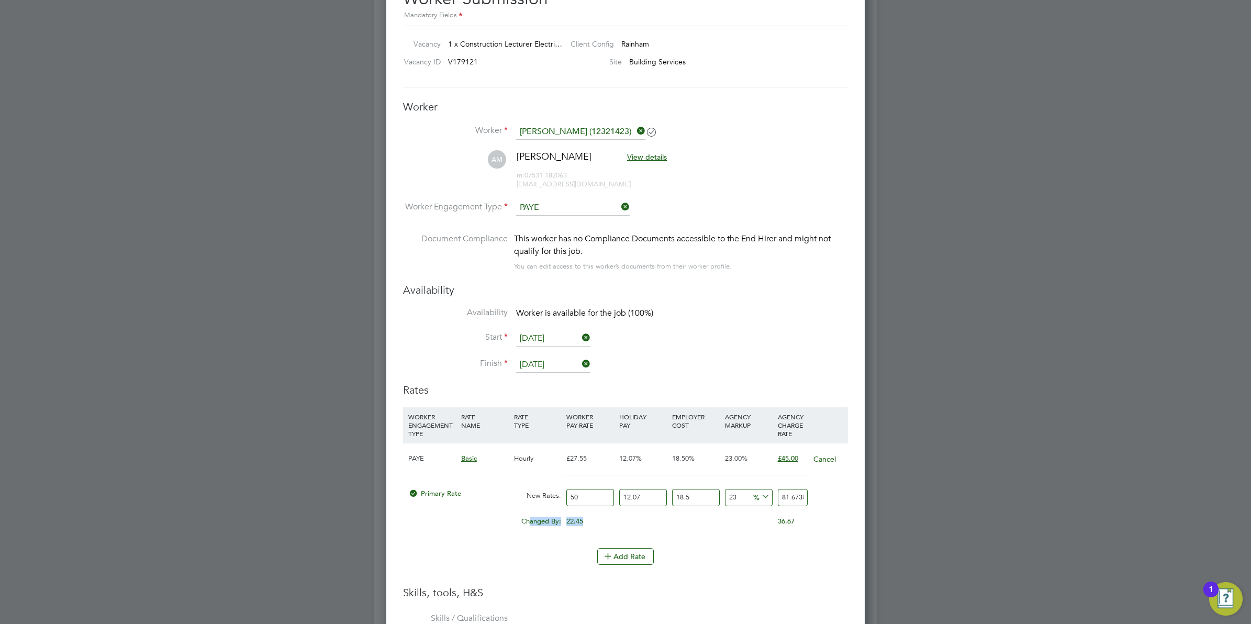
drag, startPoint x: 592, startPoint y: 521, endPoint x: 539, endPoint y: 530, distance: 53.6
click at [531, 544] on li "WORKER ENGAGEMENT TYPE RATE NAME RATE TYPE WORKER PAY RATE HOLIDAY PAY EMPLOYER…" at bounding box center [625, 477] width 445 height 141
drag, startPoint x: 525, startPoint y: 518, endPoint x: 586, endPoint y: 521, distance: 61.3
click at [586, 521] on div "Changed By: 22.45 0.00 0.00 0.00 6.859551975 36.67" at bounding box center [625, 524] width 445 height 26
drag, startPoint x: 586, startPoint y: 521, endPoint x: 544, endPoint y: 568, distance: 63.4
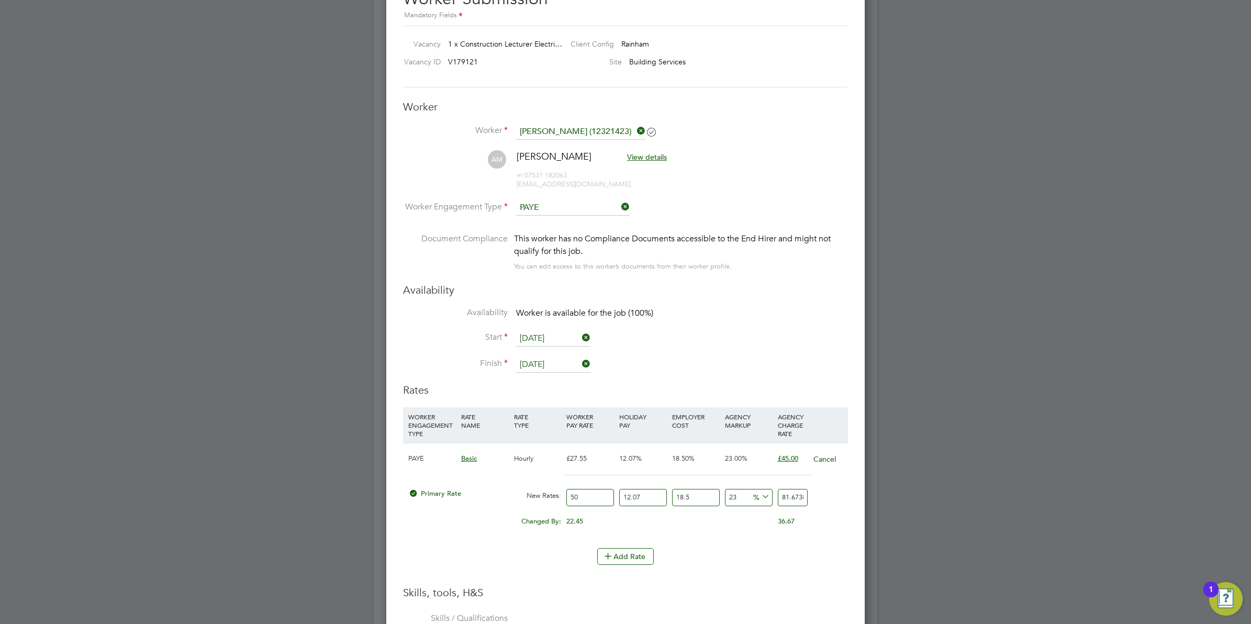
click at [544, 568] on li "Add Rate" at bounding box center [625, 561] width 445 height 27
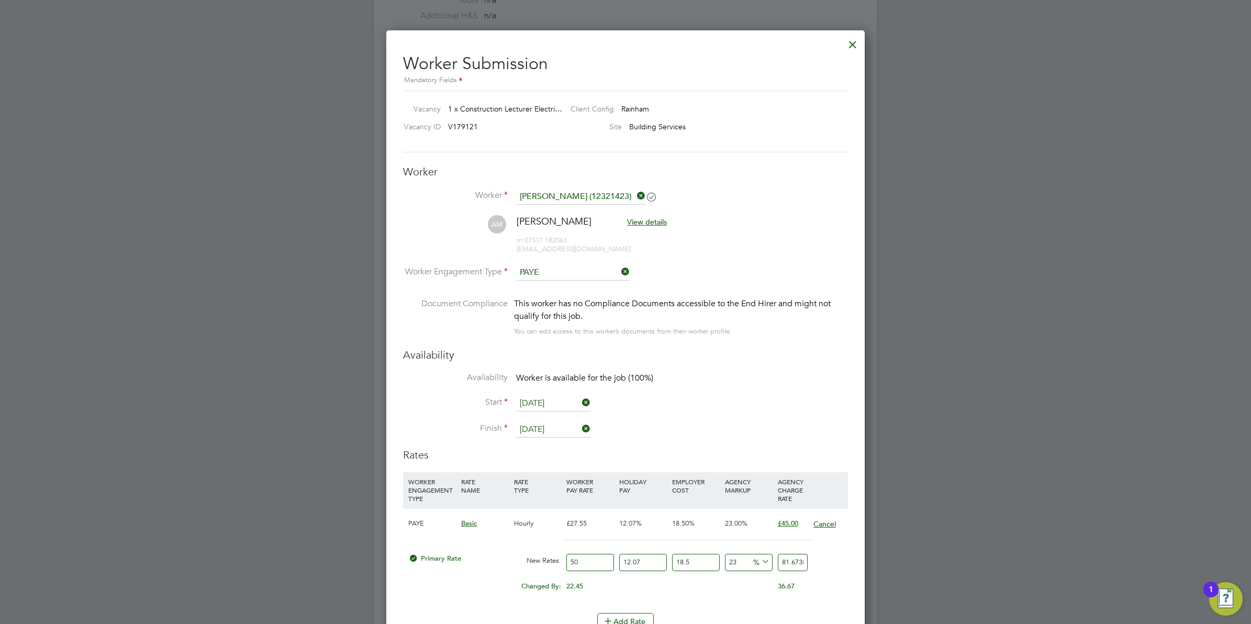
click at [621, 521] on button "Cancel" at bounding box center [825, 524] width 24 height 10
drag, startPoint x: 566, startPoint y: 521, endPoint x: 618, endPoint y: 528, distance: 51.7
click at [619, 528] on div "PAYE Basic Hourly £27.55 12.07% 18.50% 23.00% £45.00" at bounding box center [625, 523] width 445 height 31
drag, startPoint x: 618, startPoint y: 528, endPoint x: 579, endPoint y: 529, distance: 38.2
click at [579, 529] on div "£27.55" at bounding box center [590, 523] width 53 height 30
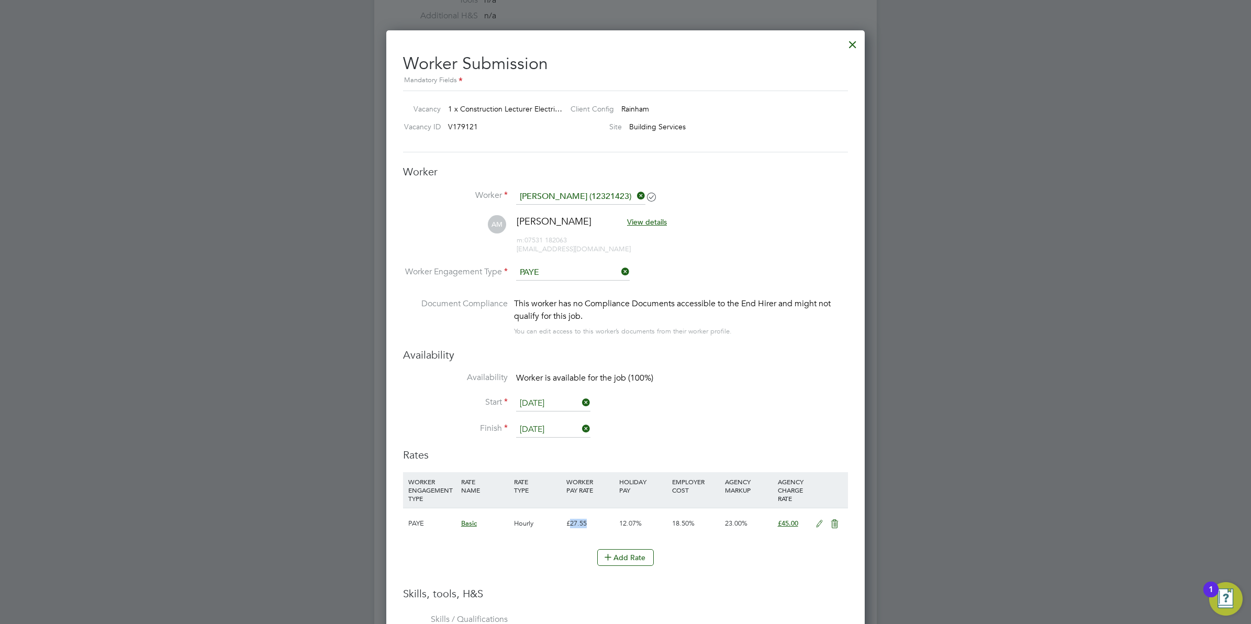
drag, startPoint x: 569, startPoint y: 524, endPoint x: 586, endPoint y: 527, distance: 17.5
click at [586, 527] on div "£27.55" at bounding box center [590, 523] width 53 height 30
click at [621, 523] on icon at bounding box center [819, 524] width 13 height 8
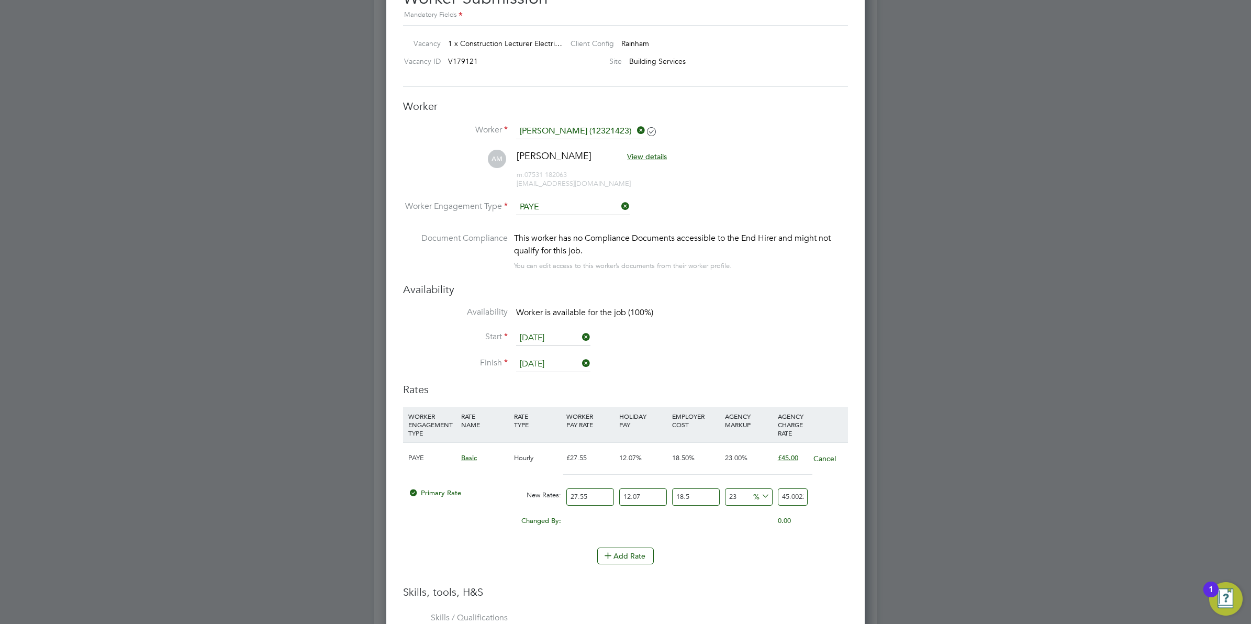
drag, startPoint x: 590, startPoint y: 501, endPoint x: 482, endPoint y: 434, distance: 127.6
click at [502, 463] on div "PAYE Basic Hourly £27.55 12.07% 18.50% 23.00% £45.00 Cancel Primary Rate New Ra…" at bounding box center [625, 489] width 445 height 95
type input "4"
type input "6.53390514"
type input "40"
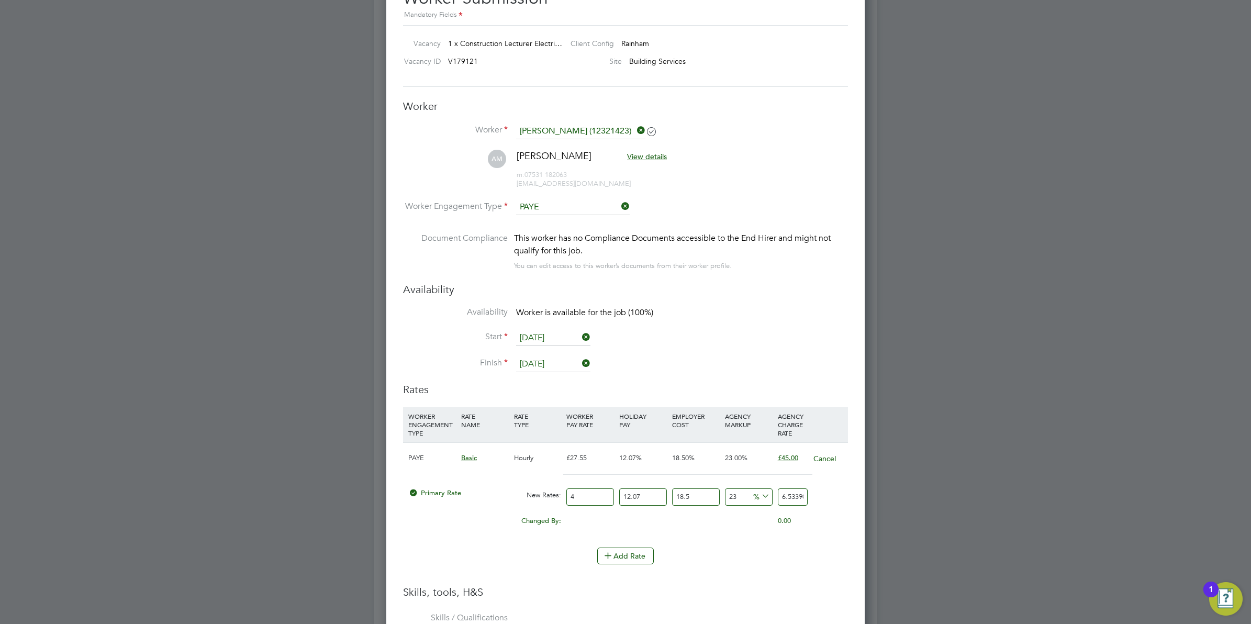
type input "65.3390514"
type input "400"
type input "653.390514"
type input "4000"
type input "6533.90514"
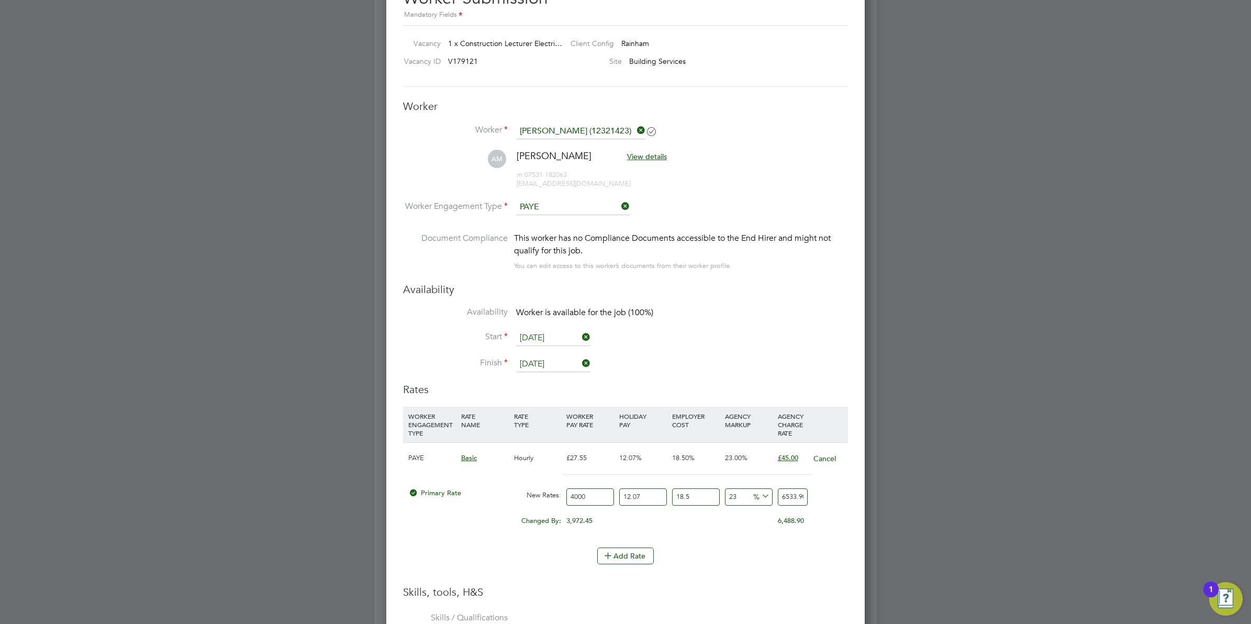
type input "40000"
type input "65339.0514"
type input "40000"
click at [621, 518] on div "0.00" at bounding box center [643, 516] width 53 height 10
drag, startPoint x: 600, startPoint y: 498, endPoint x: 548, endPoint y: 482, distance: 54.3
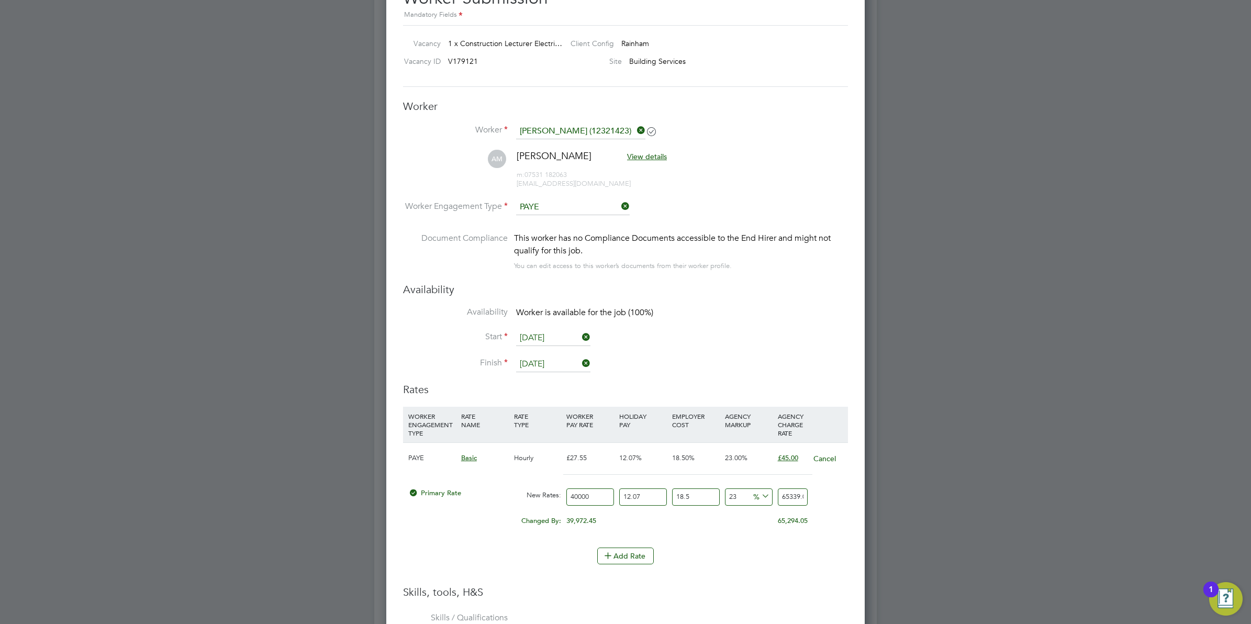
click at [545, 493] on div "Primary Rate New Rates: 40000 12.07 n/a 18.5 n/a 23 12217.8714 % 65339.0514" at bounding box center [625, 497] width 445 height 28
type input "0"
click at [621, 564] on div "Add Rate" at bounding box center [625, 556] width 445 height 17
click at [621, 456] on button "Cancel" at bounding box center [825, 458] width 24 height 10
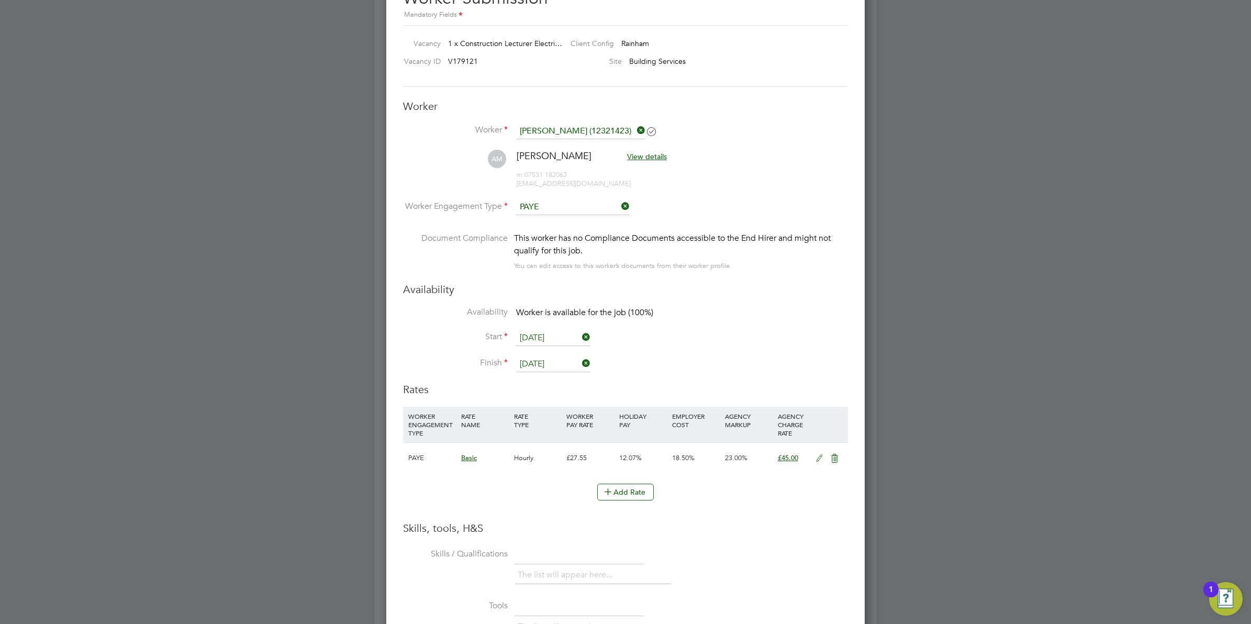
scroll to position [1514, 0]
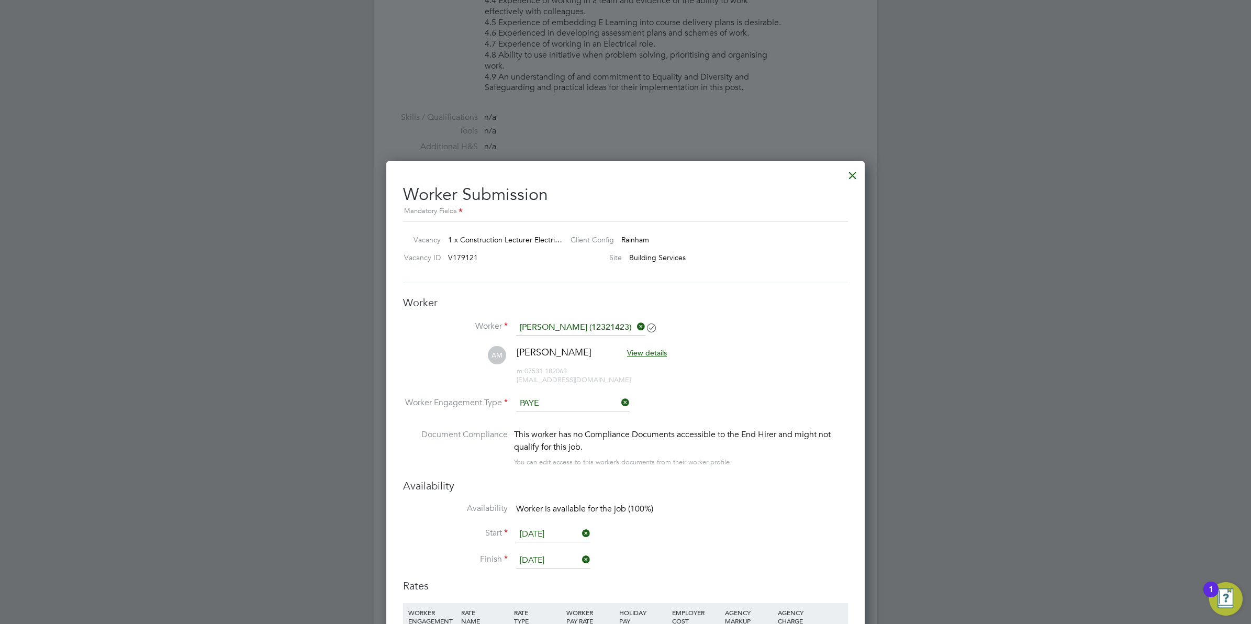
click at [621, 173] on div at bounding box center [852, 172] width 19 height 19
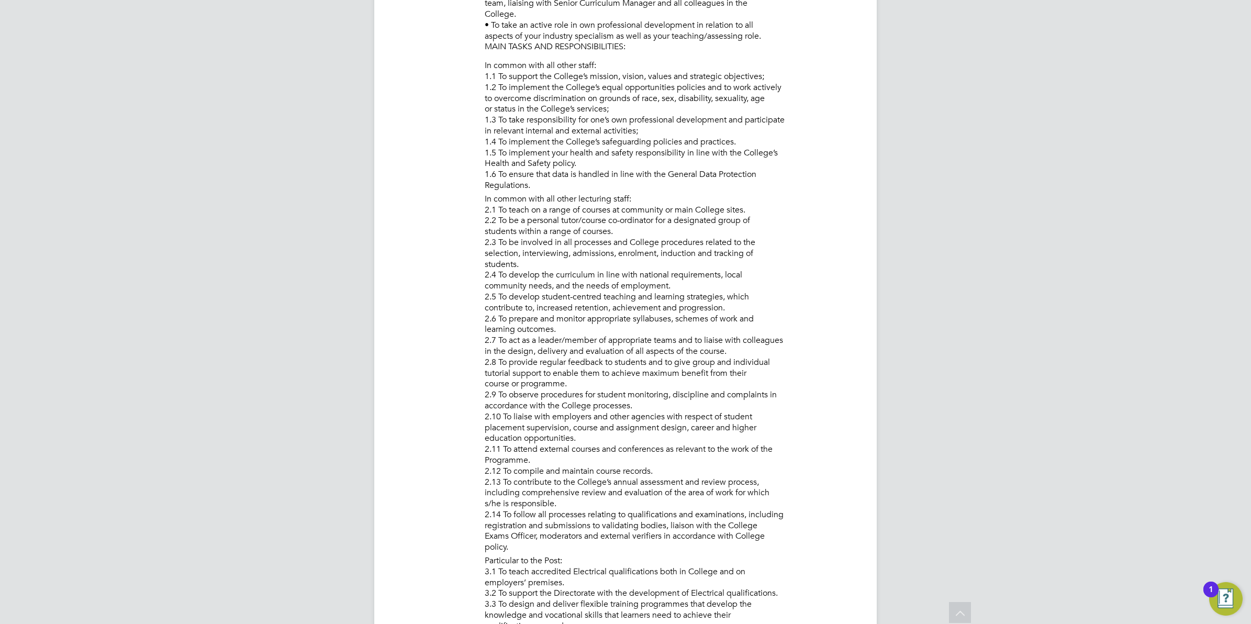
scroll to position [589, 0]
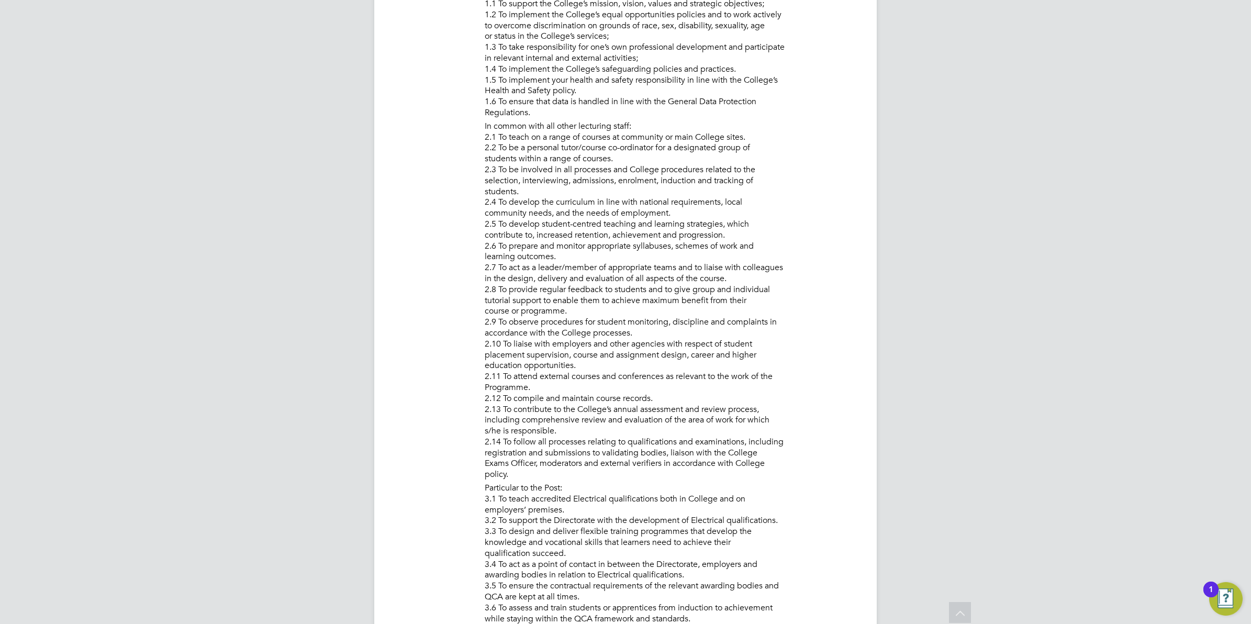
drag, startPoint x: 531, startPoint y: 385, endPoint x: 513, endPoint y: 377, distance: 19.7
click at [513, 377] on li "In common with all other lecturing staff: 2.1 To teach on a range of courses at…" at bounding box center [670, 302] width 371 height 362
drag, startPoint x: 513, startPoint y: 377, endPoint x: 606, endPoint y: 417, distance: 101.1
click at [607, 417] on li "In common with all other lecturing staff: 2.1 To teach on a range of courses at…" at bounding box center [670, 302] width 371 height 362
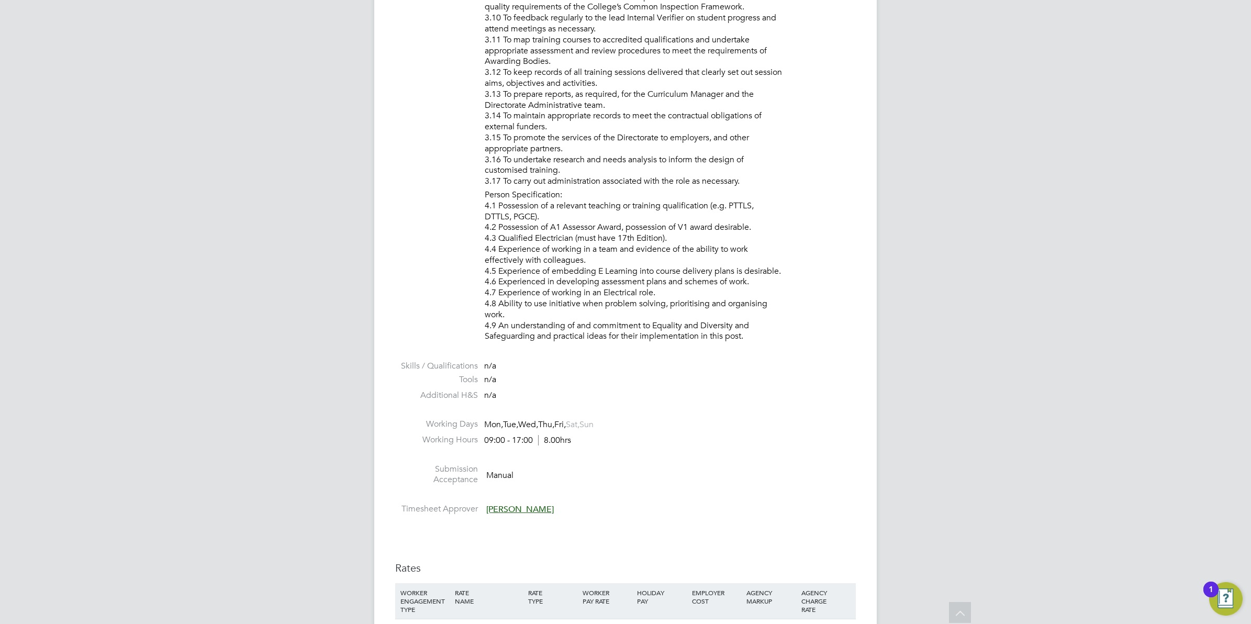
scroll to position [1243, 0]
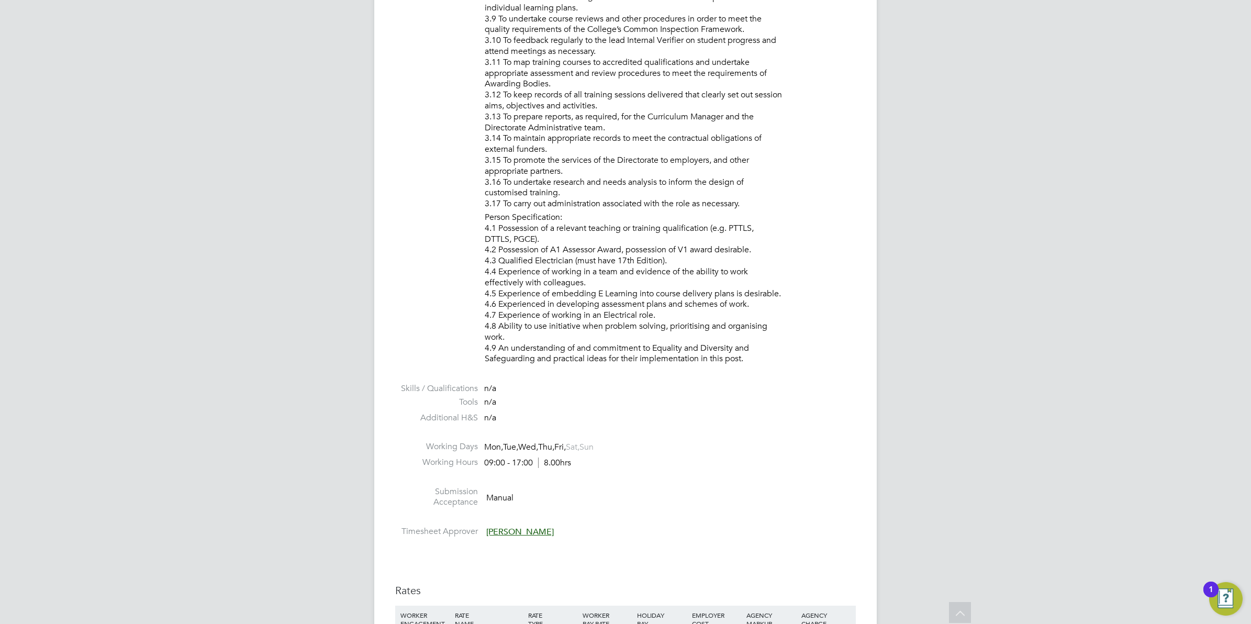
drag, startPoint x: 540, startPoint y: 239, endPoint x: 515, endPoint y: 238, distance: 25.1
click at [515, 238] on li "Person Specification: 4.1 Possession of a relevant teaching or training qualifi…" at bounding box center [670, 289] width 371 height 155
drag, startPoint x: 552, startPoint y: 249, endPoint x: 633, endPoint y: 251, distance: 81.2
click at [621, 251] on li "Person Specification: 4.1 Possession of a relevant teaching or training qualifi…" at bounding box center [670, 289] width 371 height 155
drag, startPoint x: 634, startPoint y: 262, endPoint x: 630, endPoint y: 258, distance: 5.9
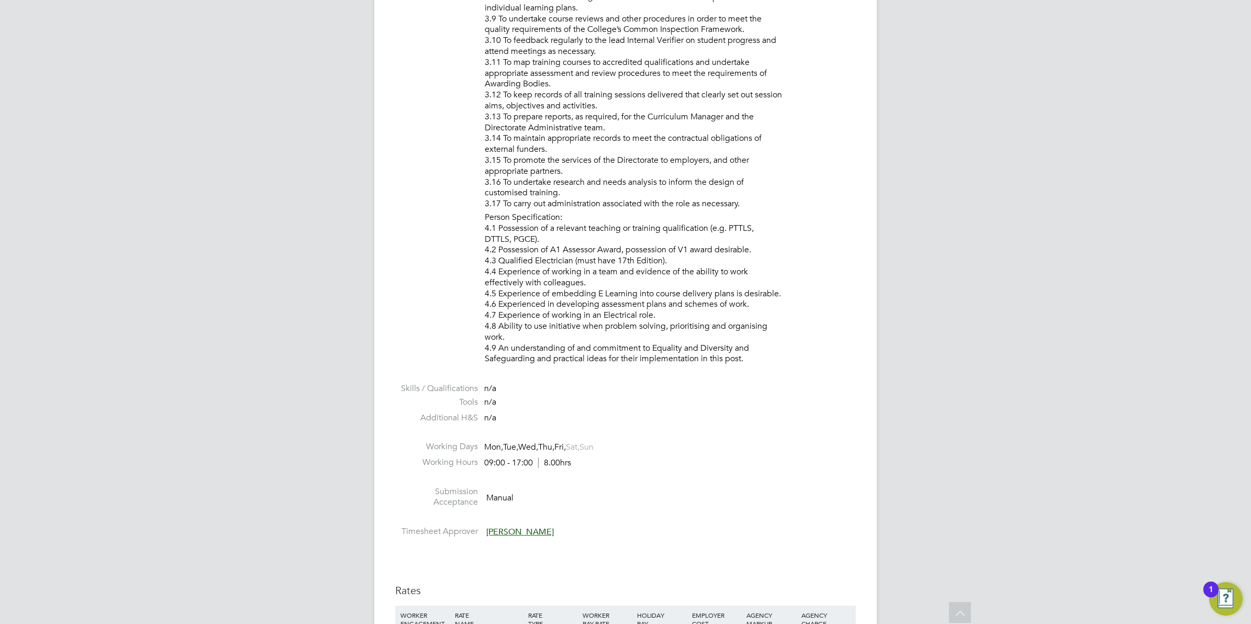
click at [621, 260] on li "Person Specification: 4.1 Possession of a relevant teaching or training qualifi…" at bounding box center [670, 289] width 371 height 155
drag, startPoint x: 623, startPoint y: 244, endPoint x: 553, endPoint y: 250, distance: 70.3
click at [553, 250] on li "Person Specification: 4.1 Possession of a relevant teaching or training qualifi…" at bounding box center [670, 289] width 371 height 155
drag, startPoint x: 553, startPoint y: 250, endPoint x: 528, endPoint y: 238, distance: 28.1
click at [528, 238] on li "Person Specification: 4.1 Possession of a relevant teaching or training qualifi…" at bounding box center [670, 289] width 371 height 155
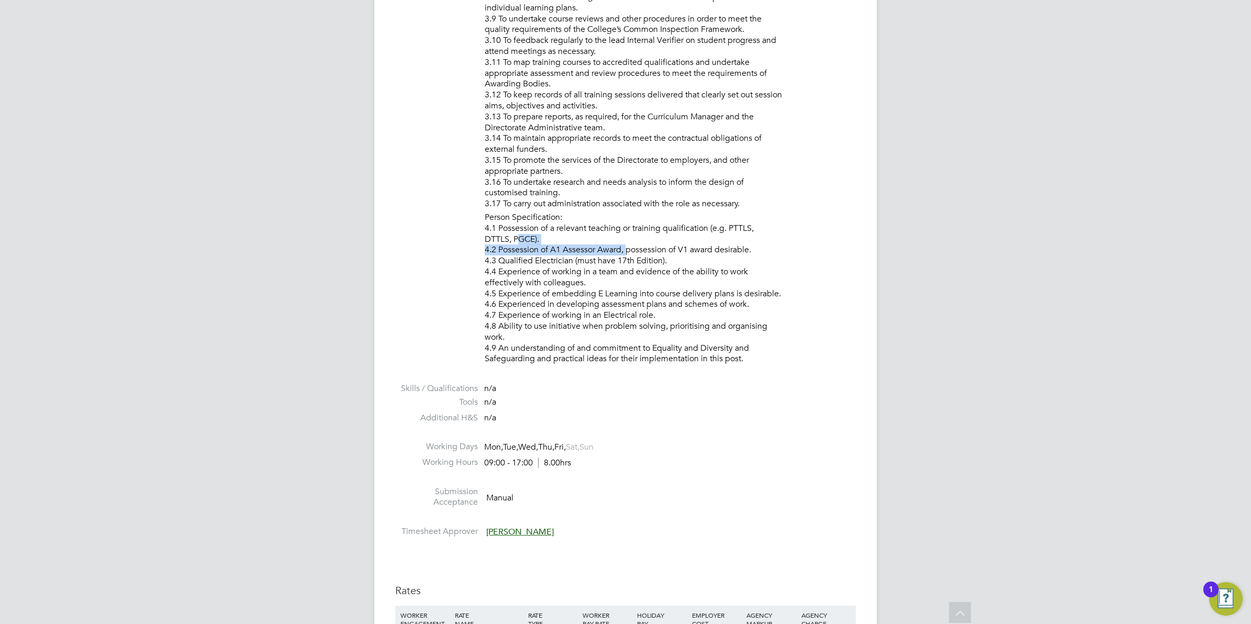
drag, startPoint x: 528, startPoint y: 238, endPoint x: 516, endPoint y: 239, distance: 12.1
click at [516, 239] on li "Person Specification: 4.1 Possession of a relevant teaching or training qualifi…" at bounding box center [670, 289] width 371 height 155
click at [614, 397] on li "Tools n/a" at bounding box center [625, 405] width 461 height 16
drag, startPoint x: 516, startPoint y: 237, endPoint x: 621, endPoint y: 247, distance: 106.2
click at [621, 247] on li "Person Specification: 4.1 Possession of a relevant teaching or training qualifi…" at bounding box center [670, 289] width 371 height 155
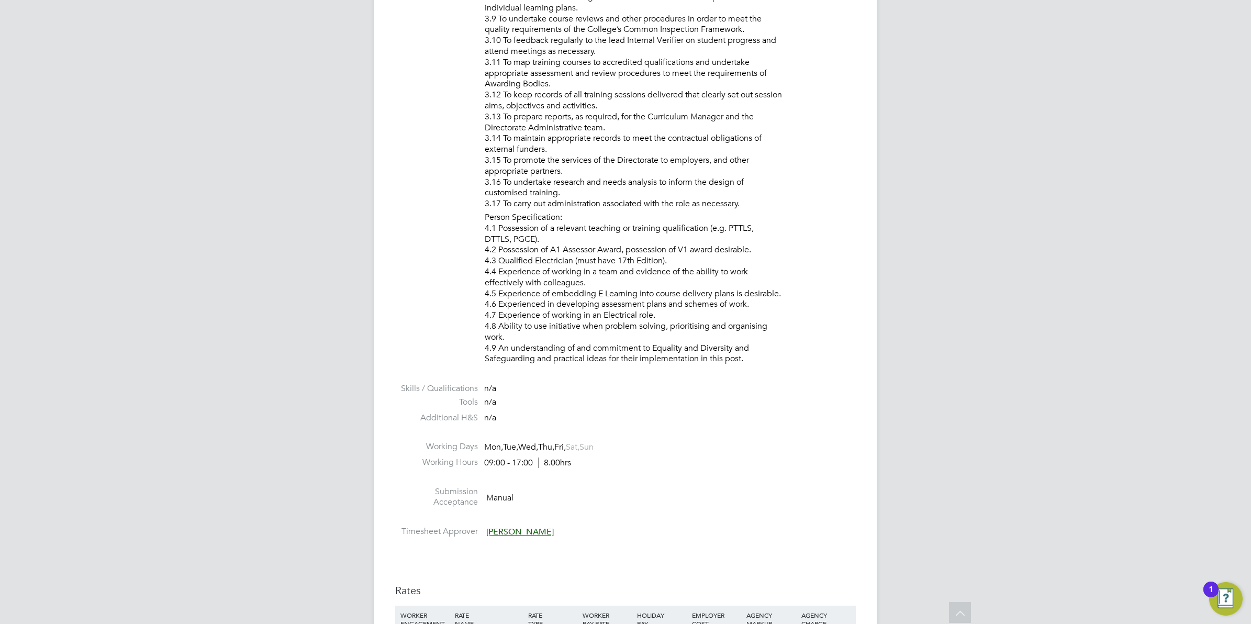
click at [621, 419] on li "Additional H&S n/a" at bounding box center [625, 420] width 461 height 16
drag, startPoint x: 517, startPoint y: 237, endPoint x: 523, endPoint y: 238, distance: 6.5
click at [523, 238] on li "Person Specification: 4.1 Possession of a relevant teaching or training qualifi…" at bounding box center [670, 289] width 371 height 155
drag, startPoint x: 523, startPoint y: 238, endPoint x: 515, endPoint y: 238, distance: 8.9
click at [515, 238] on li "Person Specification: 4.1 Possession of a relevant teaching or training qualifi…" at bounding box center [670, 289] width 371 height 155
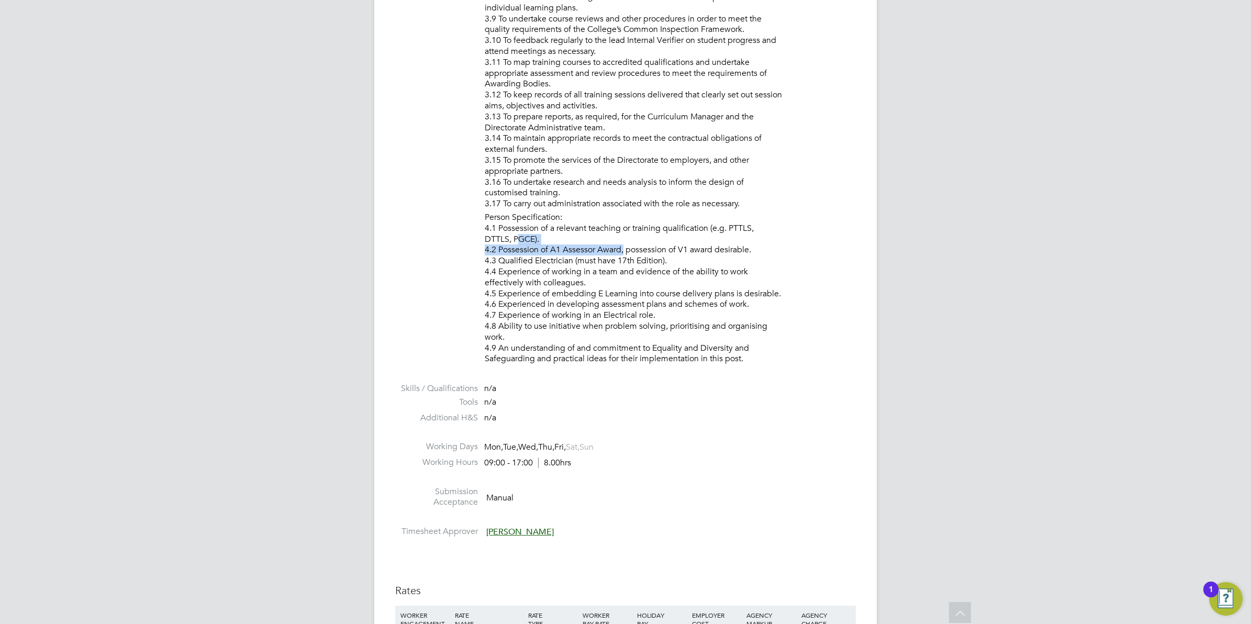
drag, startPoint x: 515, startPoint y: 238, endPoint x: 614, endPoint y: 249, distance: 100.0
click at [614, 249] on li "Person Specification: 4.1 Possession of a relevant teaching or training qualifi…" at bounding box center [670, 289] width 371 height 155
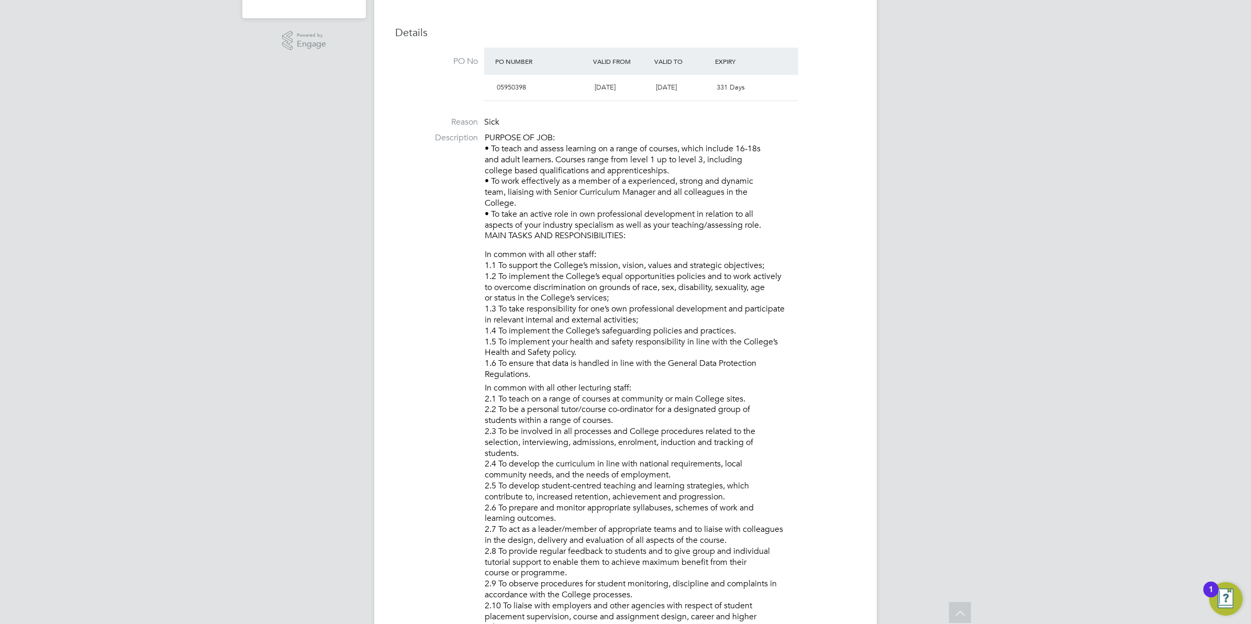
scroll to position [0, 0]
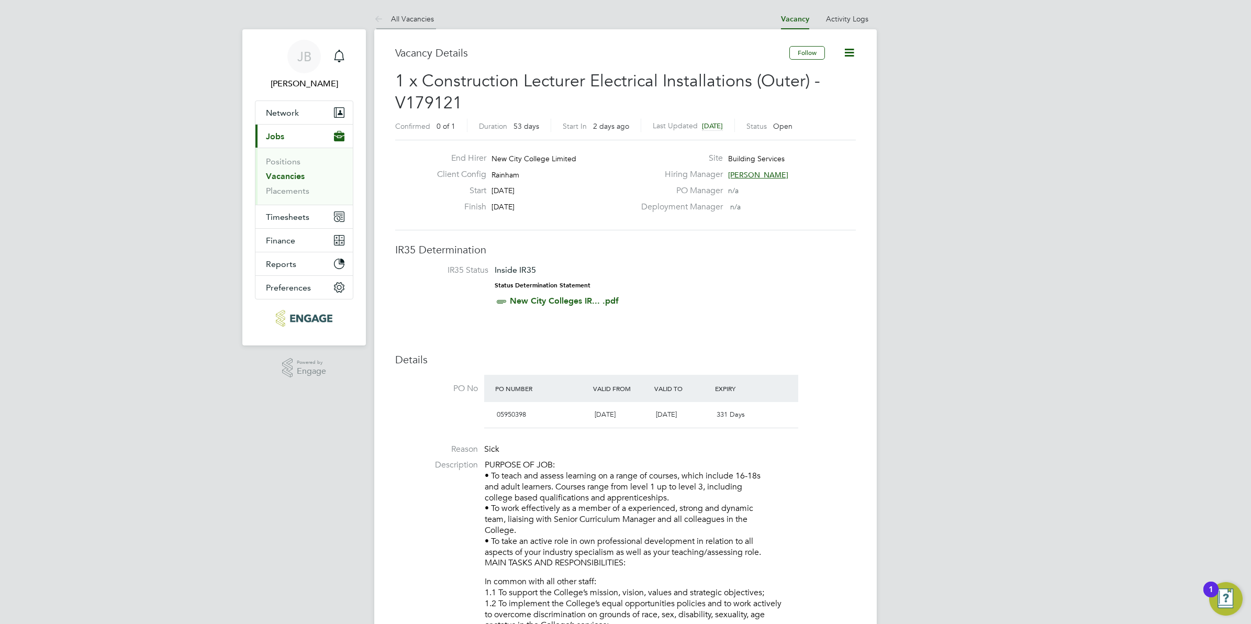
click at [376, 16] on icon at bounding box center [380, 19] width 13 height 13
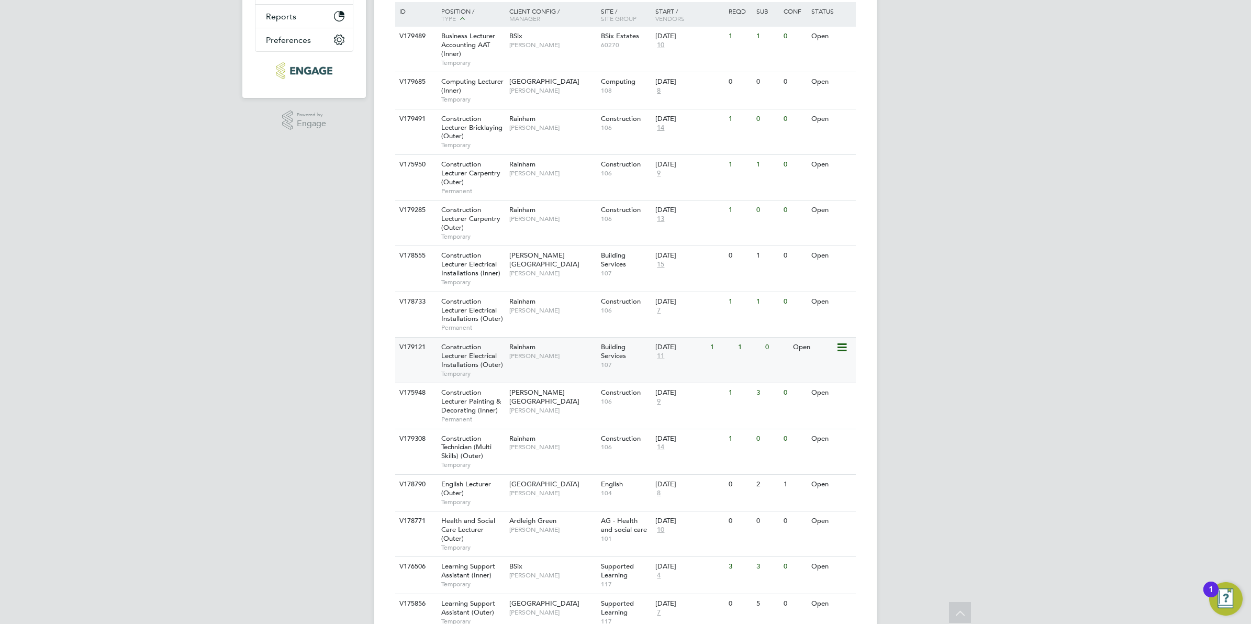
scroll to position [214, 0]
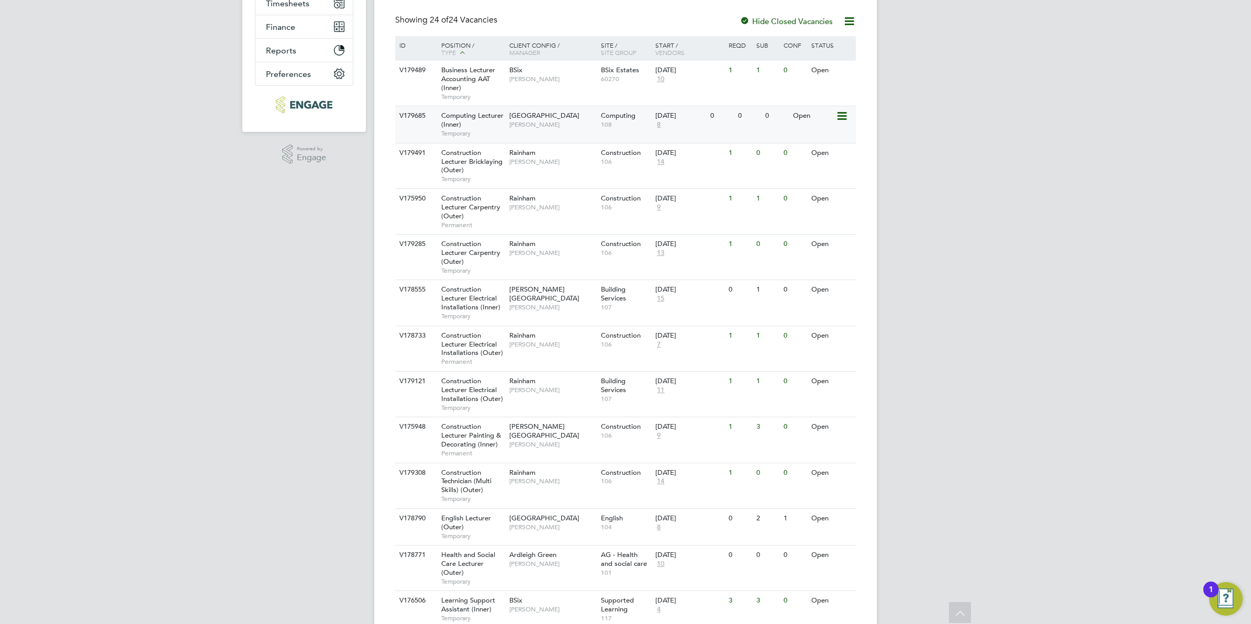
click at [495, 127] on div "Computing Lecturer (Inner) Temporary" at bounding box center [469, 124] width 73 height 36
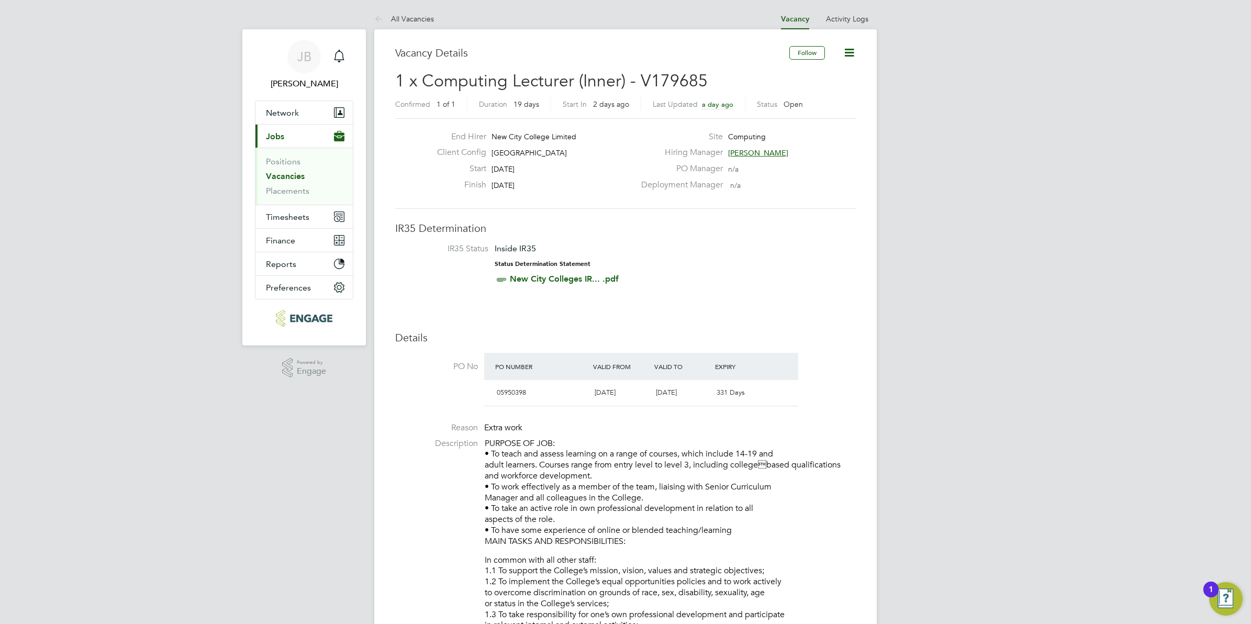
click at [390, 17] on link "All Vacancies" at bounding box center [404, 18] width 60 height 9
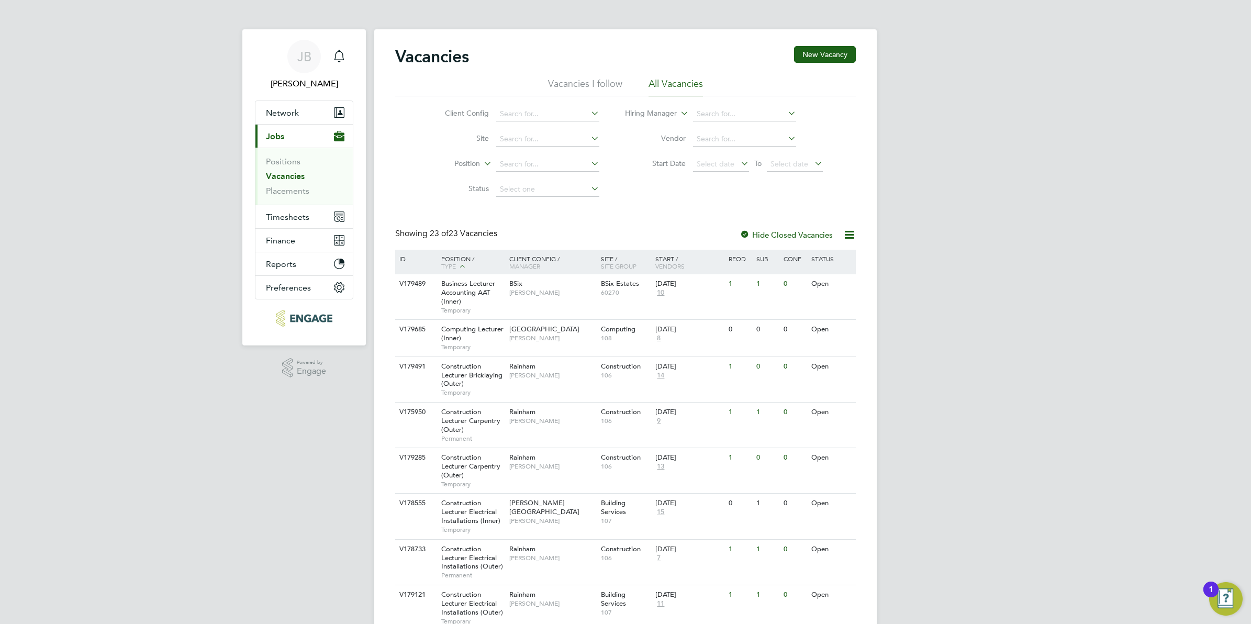
click at [114, 164] on div "[PERSON_NAME] Notifications Applications: Network Team Members Businesses Sites…" at bounding box center [625, 624] width 1251 height 1248
